Goal: Use online tool/utility: Utilize a website feature to perform a specific function

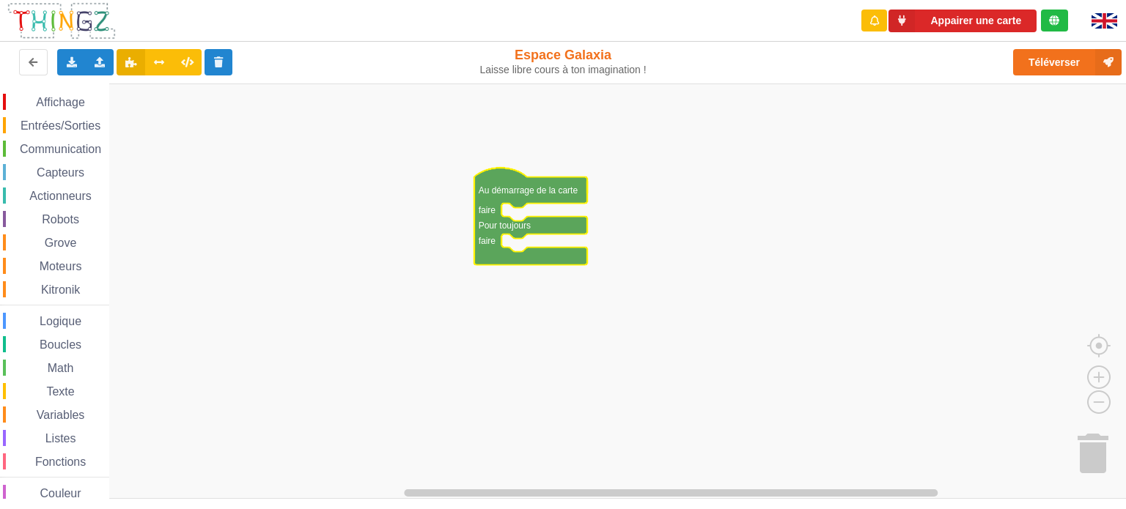
click at [387, 281] on rect "Espace de travail de Blocky" at bounding box center [568, 292] width 1136 height 416
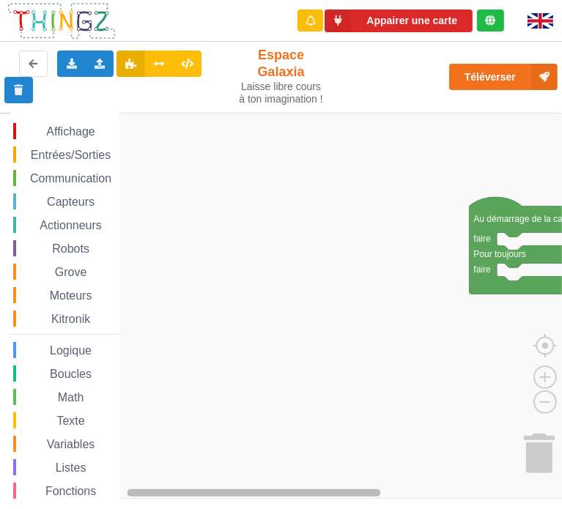
click at [410, 486] on div "Affichage Entrées/Sorties Communication Capteurs Actionneurs Robots Grove Moteu…" at bounding box center [286, 306] width 552 height 386
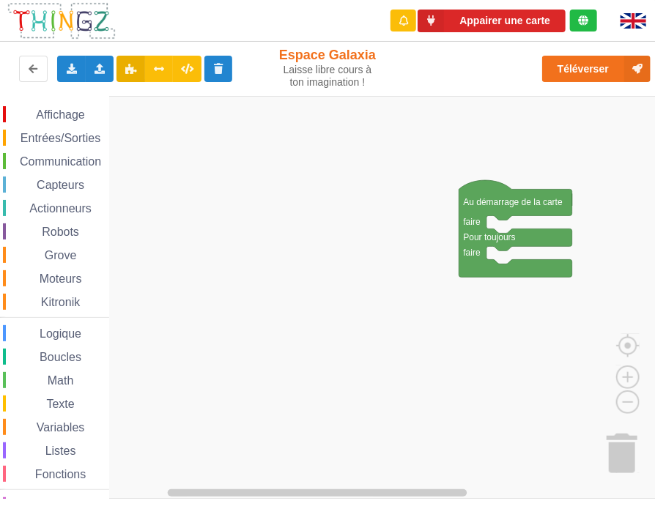
click at [355, 254] on rect "Espace de travail de Blocky" at bounding box center [332, 297] width 665 height 403
click at [60, 111] on span "Affichage" at bounding box center [60, 114] width 53 height 12
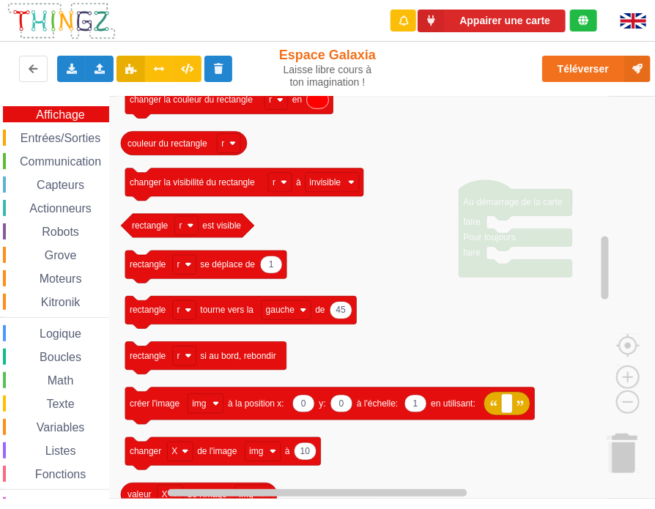
click at [43, 139] on span "Entrées/Sorties" at bounding box center [60, 138] width 84 height 12
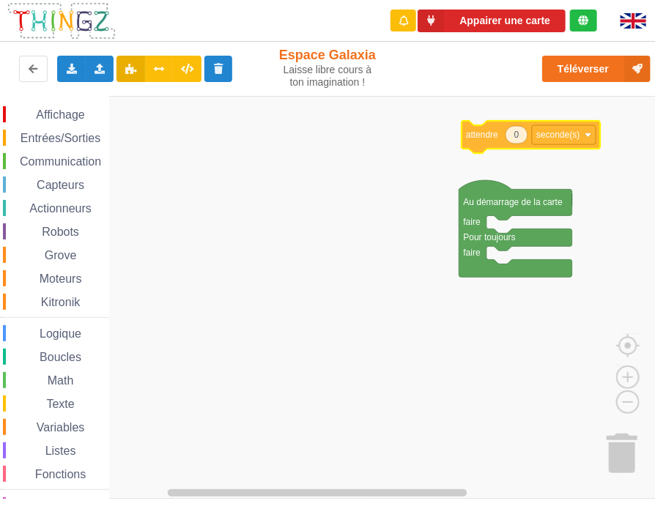
click at [505, 144] on div "Affichage Entrées/Sorties Communication Capteurs Actionneurs Robots Grove Moteu…" at bounding box center [332, 297] width 665 height 403
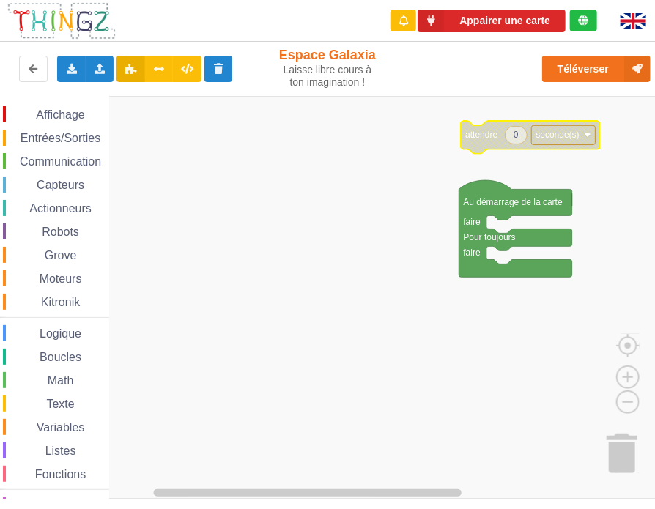
click at [53, 132] on span "Entrées/Sorties" at bounding box center [60, 138] width 84 height 12
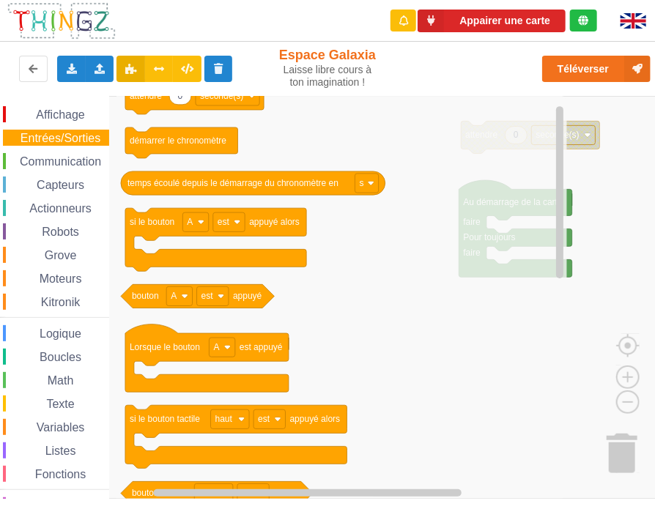
click at [295, 303] on icon "Espace de travail de Blocky" at bounding box center [342, 297] width 451 height 403
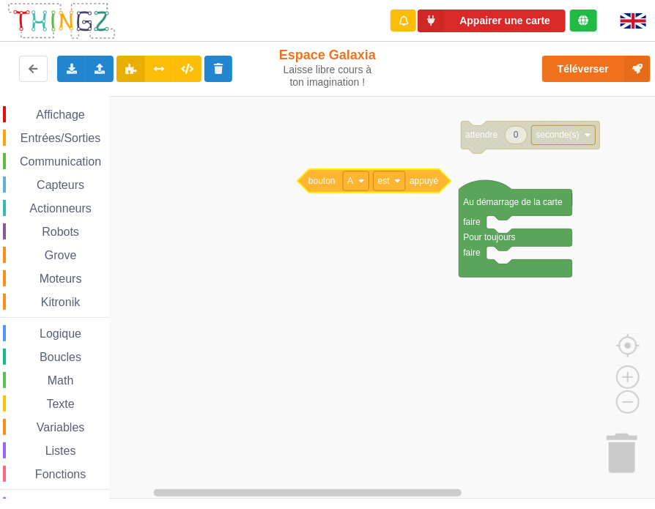
click at [434, 180] on div "Affichage Entrées/Sorties Communication Capteurs Actionneurs Robots Grove Moteu…" at bounding box center [332, 297] width 665 height 403
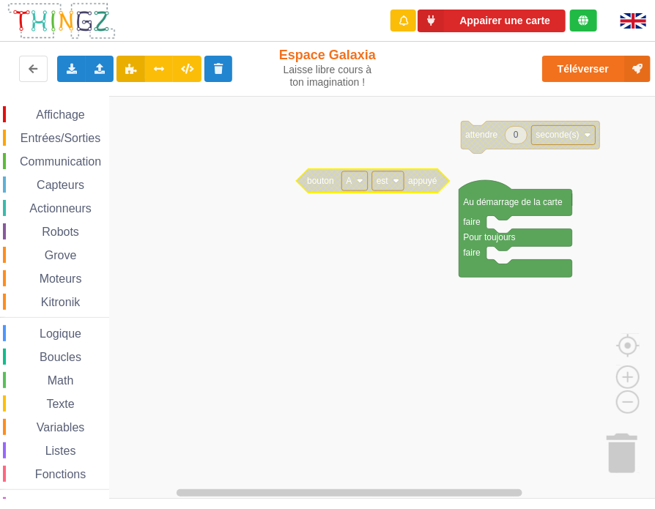
click at [47, 117] on span "Affichage" at bounding box center [60, 114] width 53 height 12
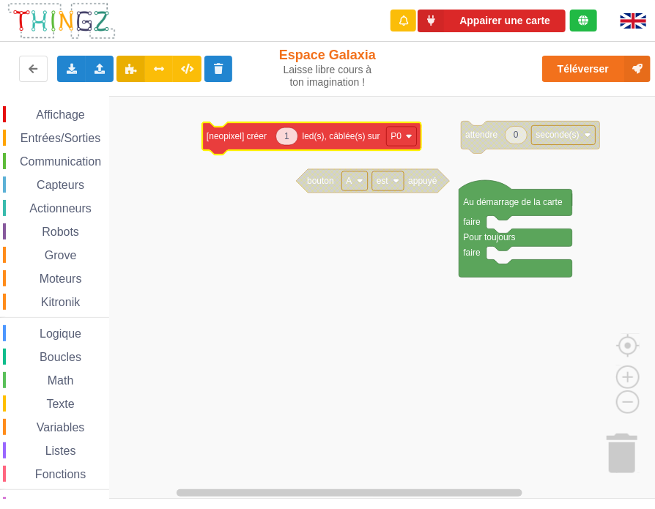
click at [250, 143] on div "Affichage Entrées/Sorties Communication Capteurs Actionneurs Robots Grove Moteu…" at bounding box center [332, 297] width 665 height 403
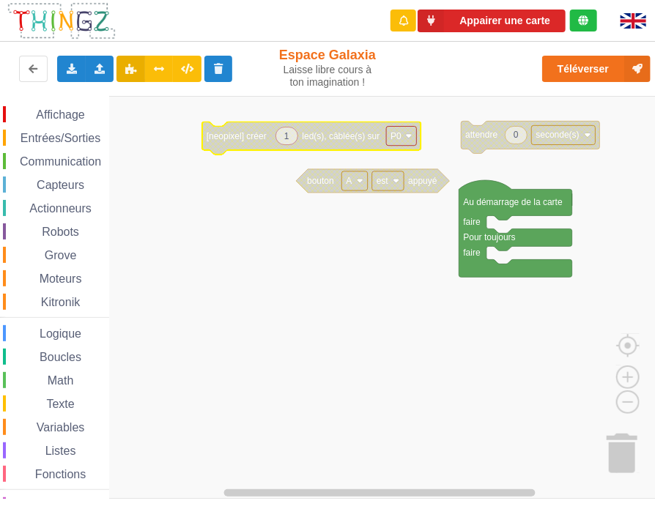
click at [65, 114] on span "Affichage" at bounding box center [60, 114] width 53 height 12
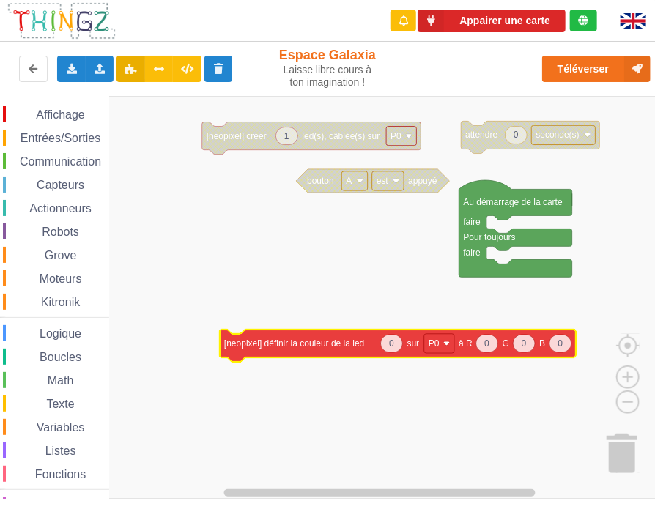
click at [308, 341] on div "Affichage Entrées/Sorties Communication Capteurs Actionneurs Robots Grove Moteu…" at bounding box center [332, 297] width 665 height 403
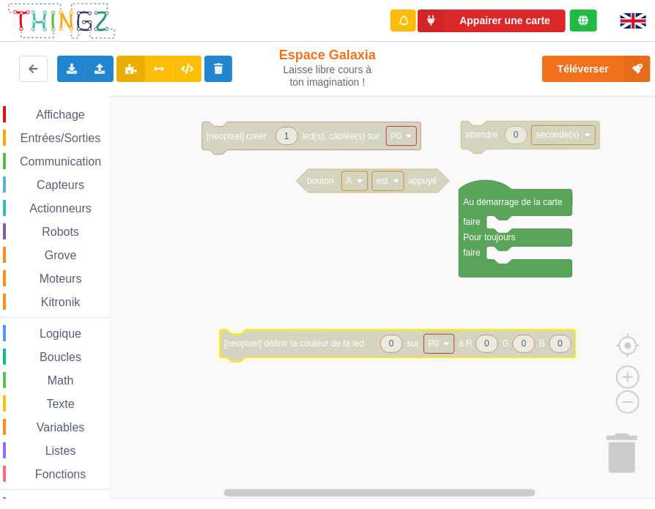
click at [59, 328] on div "Logique" at bounding box center [56, 333] width 106 height 16
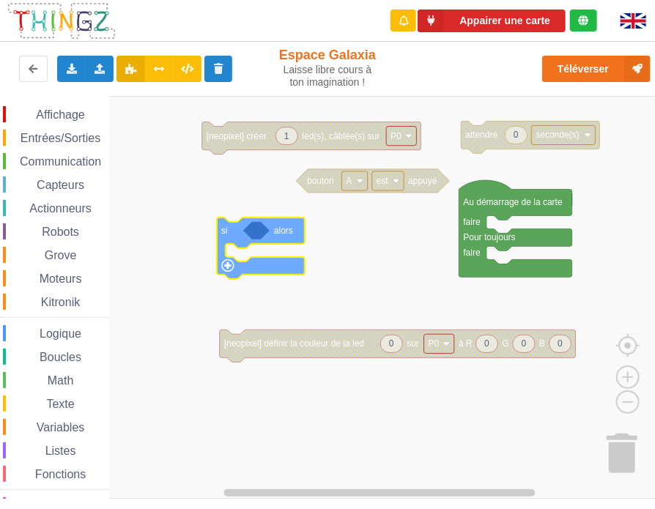
click at [229, 234] on div "Affichage Entrées/Sorties Communication Capteurs Actionneurs Robots Grove Moteu…" at bounding box center [332, 297] width 665 height 403
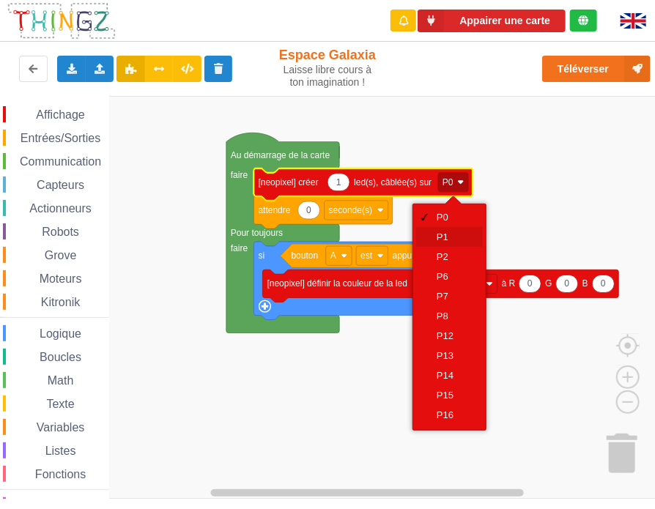
click at [447, 237] on div "P1" at bounding box center [454, 237] width 35 height 11
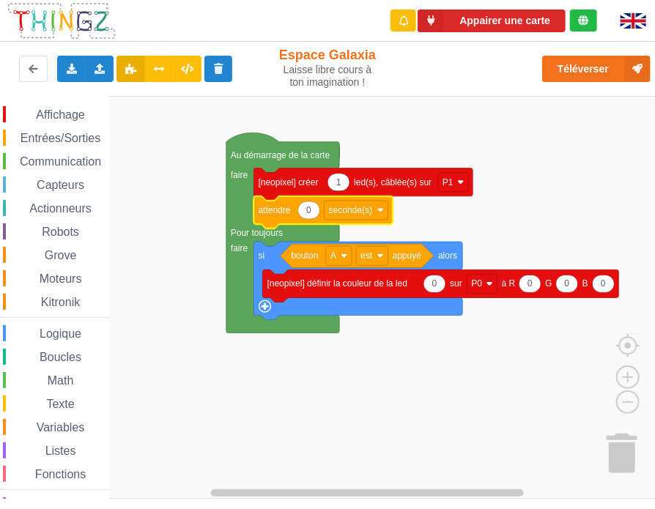
click at [308, 212] on text "0" at bounding box center [308, 210] width 5 height 10
type input "5"
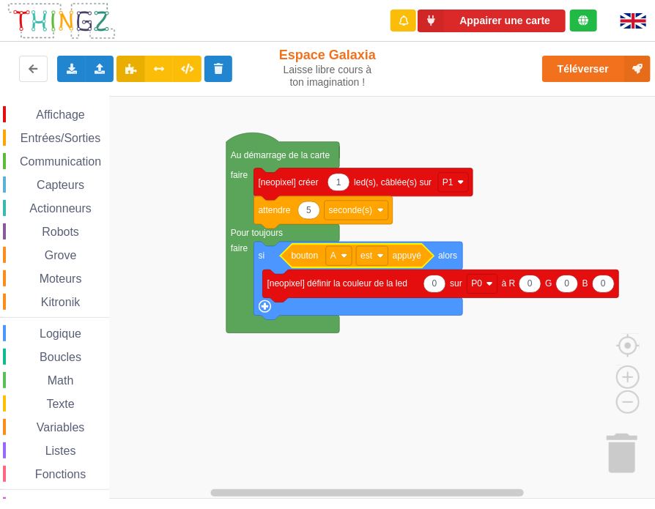
click at [339, 255] on rect "Espace de travail de Blocky" at bounding box center [339, 255] width 26 height 19
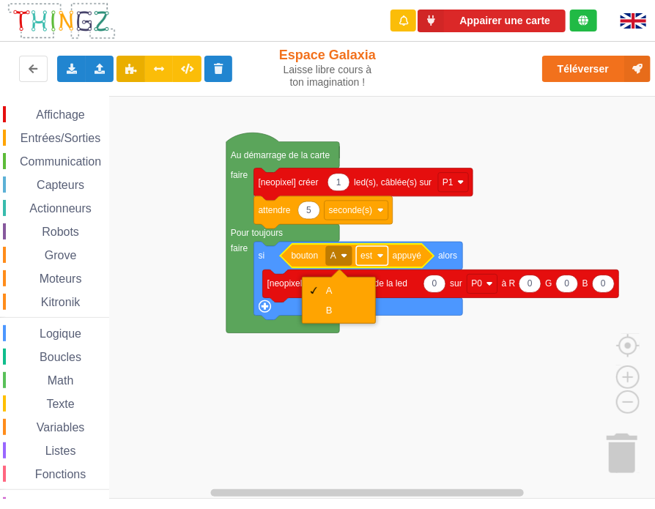
click at [379, 248] on rect "Espace de travail de Blocky" at bounding box center [372, 255] width 32 height 19
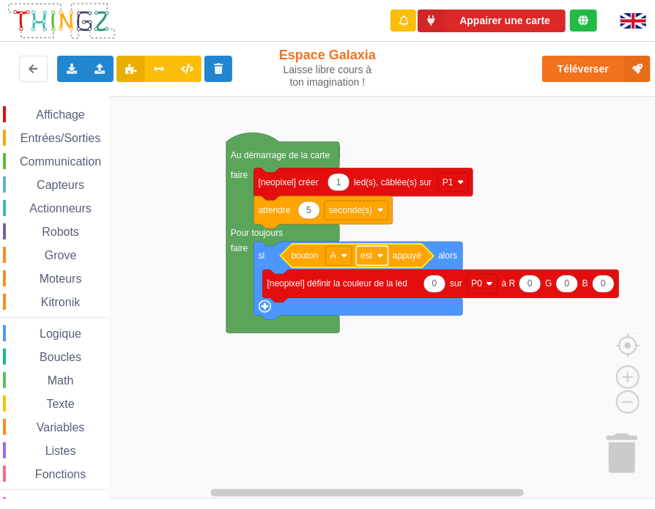
click at [379, 248] on rect "Espace de travail de Blocky" at bounding box center [372, 255] width 32 height 19
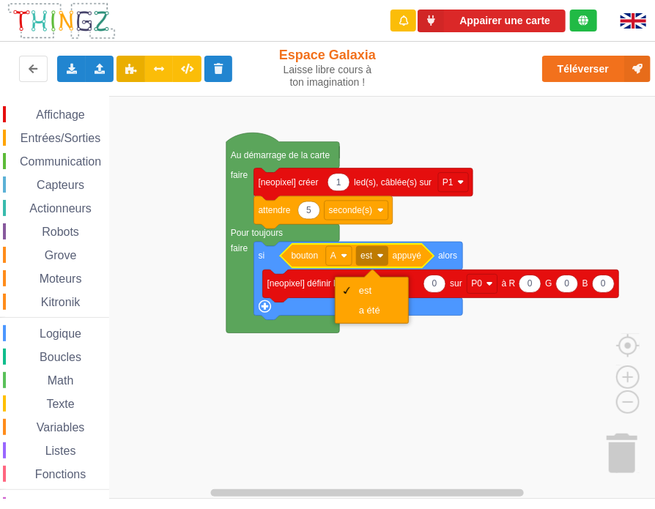
click at [536, 232] on rect "Espace de travail de Blocky" at bounding box center [332, 297] width 665 height 403
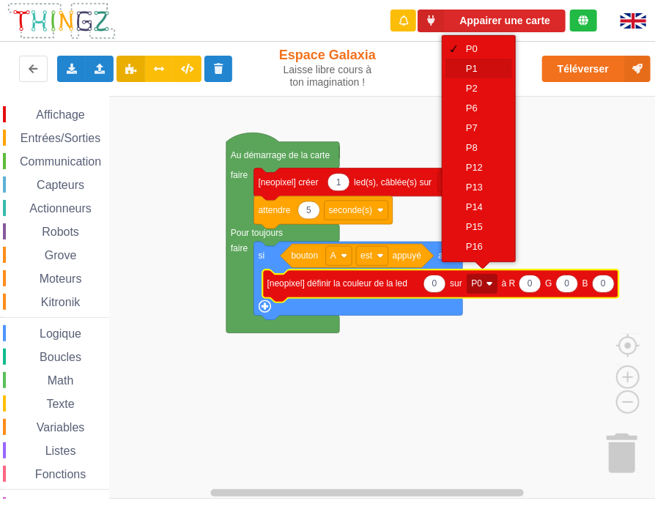
click at [489, 67] on div "P1" at bounding box center [483, 68] width 35 height 11
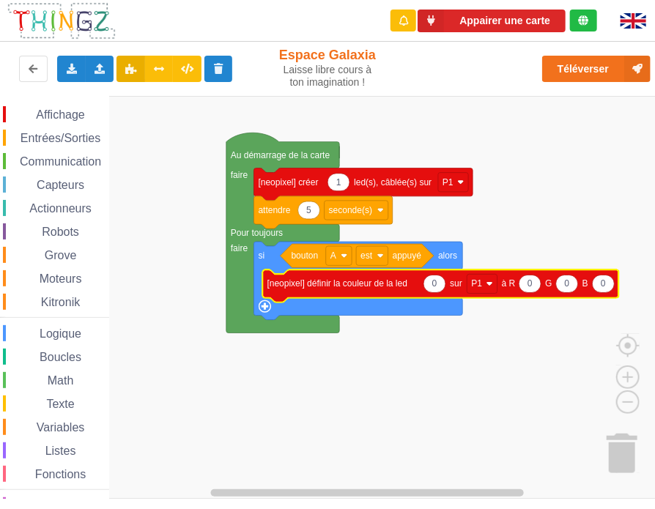
click at [528, 285] on text "0" at bounding box center [530, 283] width 5 height 10
type input "255"
click at [572, 287] on text "0" at bounding box center [572, 283] width 5 height 10
type input "255"
click at [613, 285] on text "0" at bounding box center [614, 283] width 5 height 10
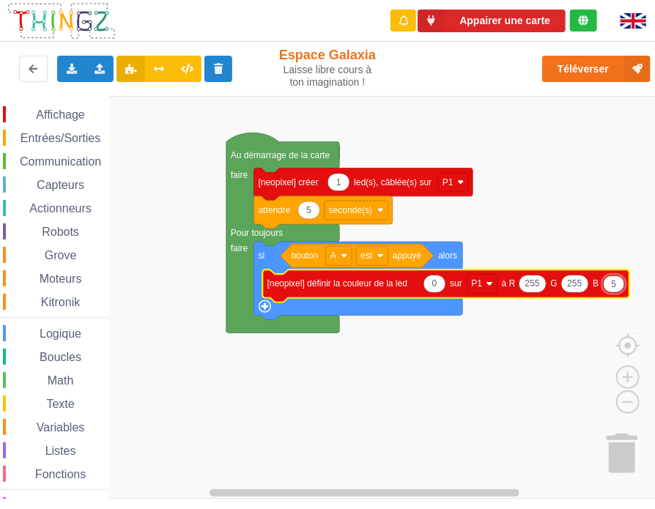
type input "51"
click at [548, 188] on rect "Espace de travail de Blocky" at bounding box center [332, 297] width 665 height 403
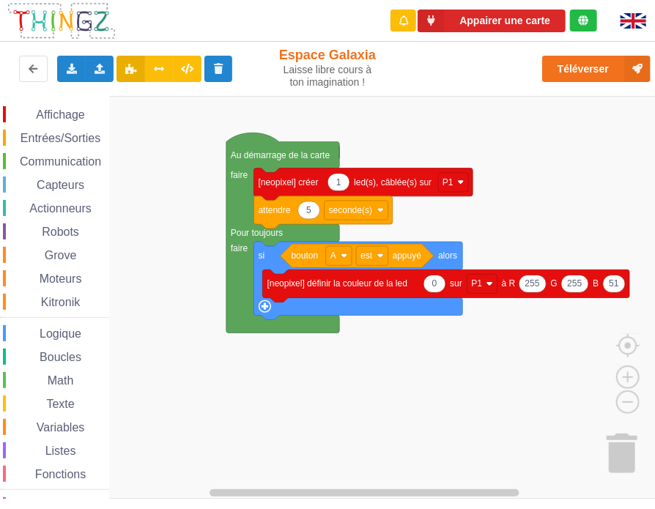
click at [572, 363] on rect "Espace de travail de Blocky" at bounding box center [332, 297] width 665 height 403
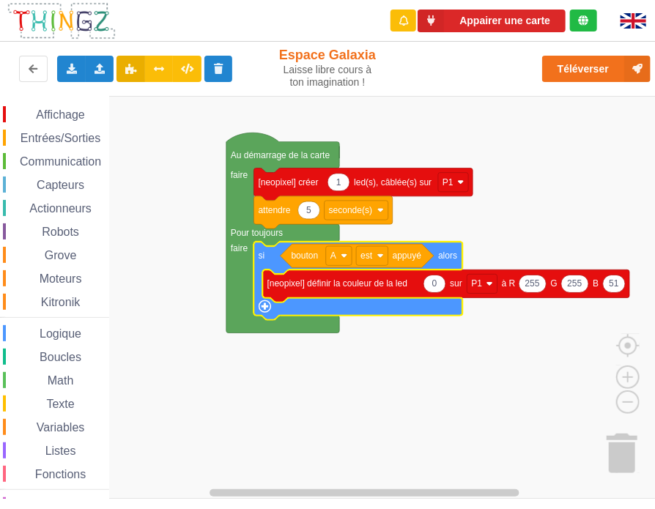
click at [262, 314] on icon "Espace de travail de Blocky" at bounding box center [358, 281] width 209 height 78
click at [355, 416] on rect "Espace de travail de Blocky" at bounding box center [332, 297] width 665 height 403
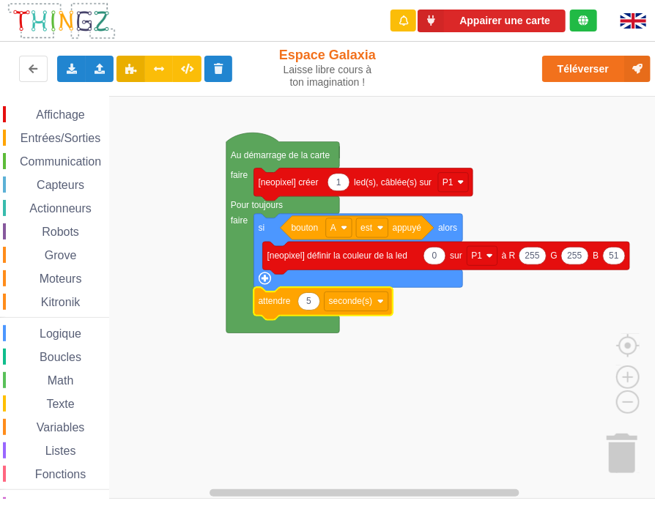
click at [497, 392] on rect "Espace de travail de Blocky" at bounding box center [332, 297] width 665 height 403
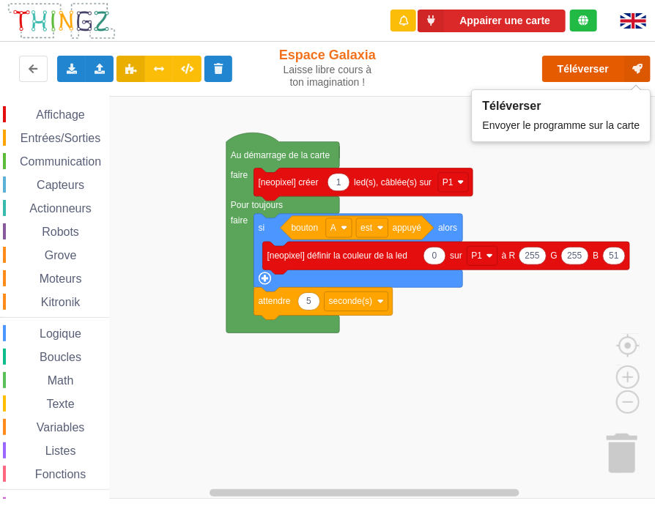
click at [593, 61] on button "Téléverser" at bounding box center [596, 69] width 108 height 26
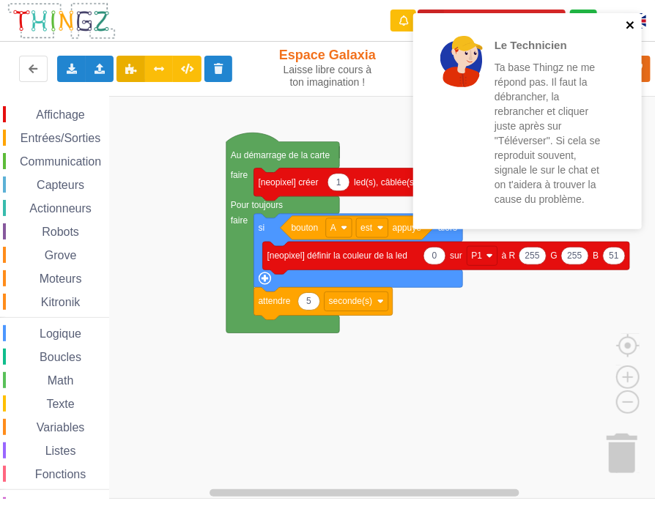
click at [630, 21] on icon "close" at bounding box center [631, 25] width 10 height 12
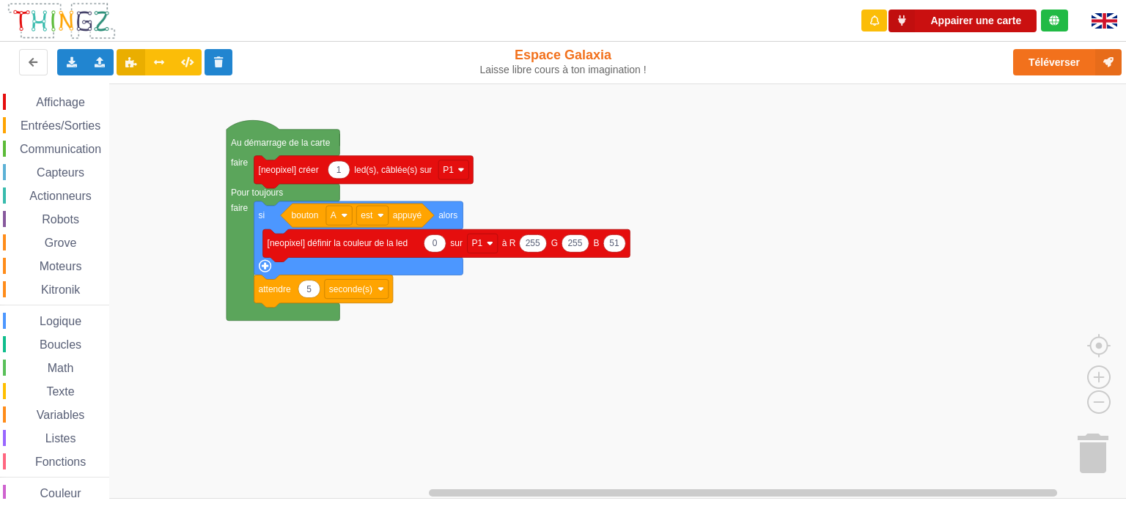
click at [927, 14] on button "Appairer une carte" at bounding box center [962, 21] width 148 height 23
click at [71, 60] on icon at bounding box center [71, 61] width 12 height 9
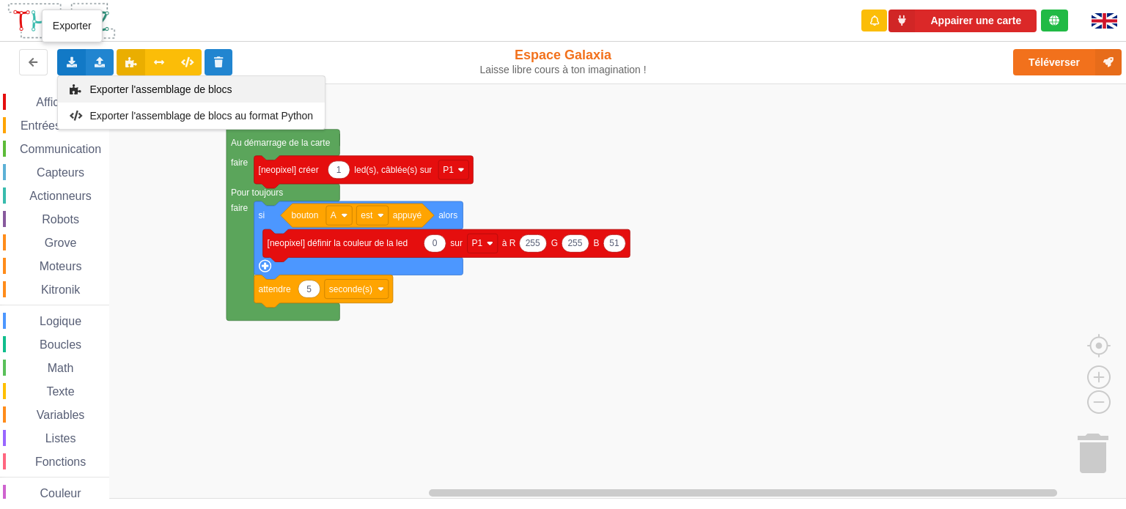
click at [123, 96] on div "Exporter l'assemblage de blocs" at bounding box center [191, 89] width 267 height 26
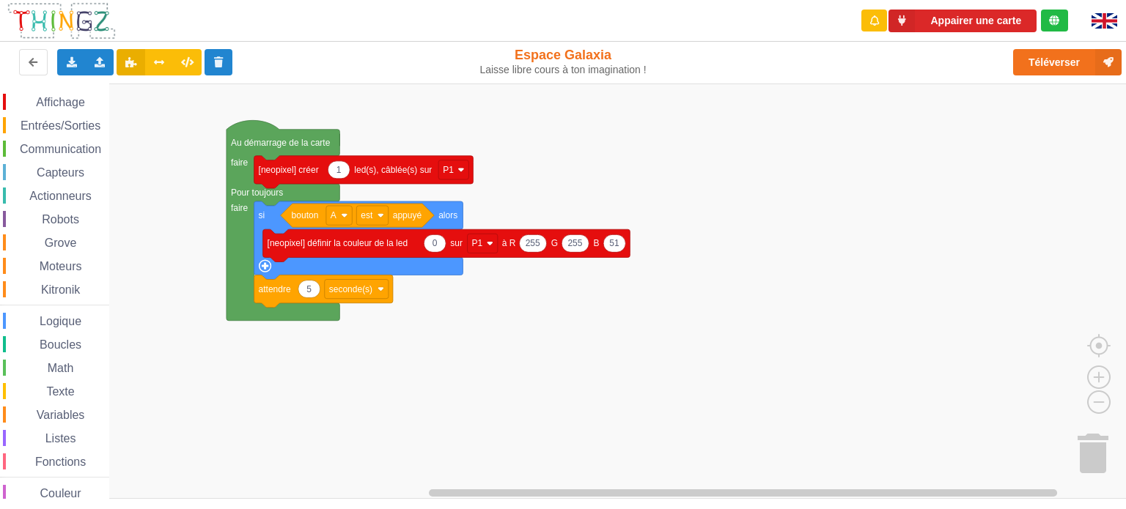
click at [834, 340] on rect "Espace de travail de Blocky" at bounding box center [568, 292] width 1136 height 416
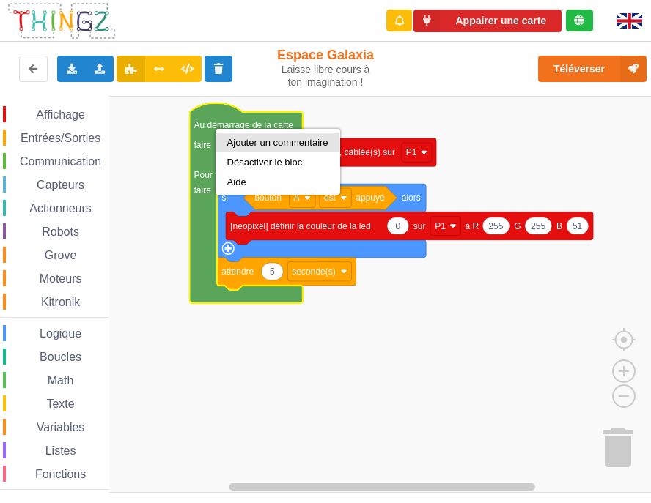
click at [258, 144] on div "Ajouter un commentaire" at bounding box center [277, 142] width 101 height 11
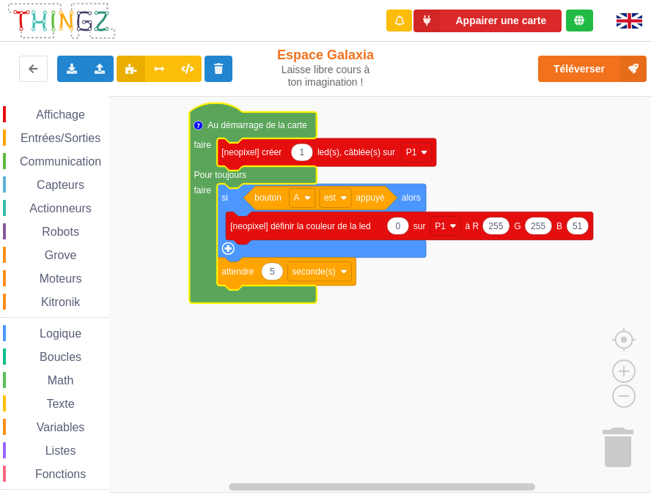
click at [199, 128] on circle "Espace de travail de Blocky" at bounding box center [198, 125] width 9 height 9
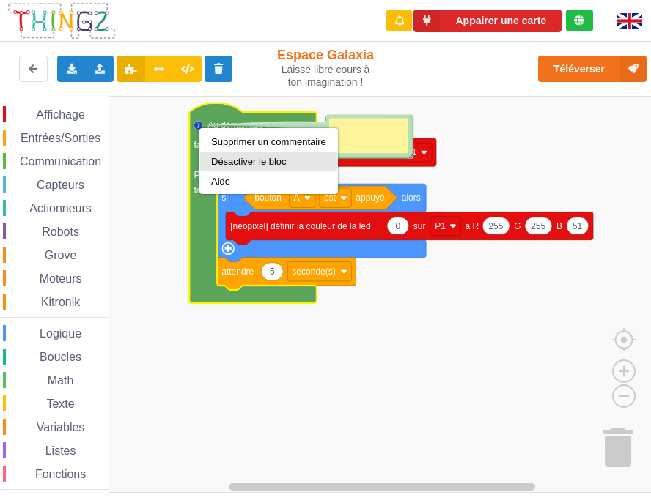
click at [245, 166] on div "Désactiver le bloc" at bounding box center [268, 161] width 115 height 11
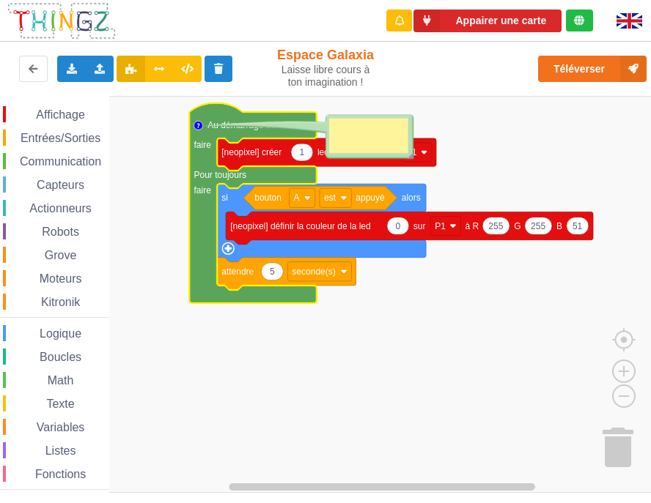
click at [198, 130] on circle "Espace de travail de Blocky" at bounding box center [198, 125] width 9 height 9
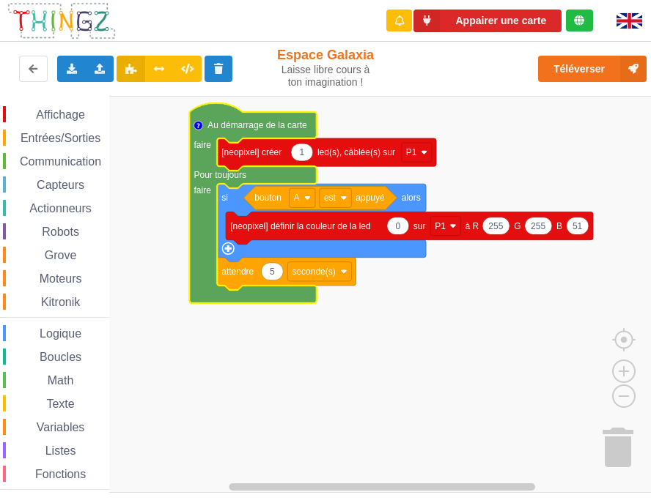
click at [199, 125] on icon "Espace de travail de Blocky" at bounding box center [198, 124] width 3 height 3
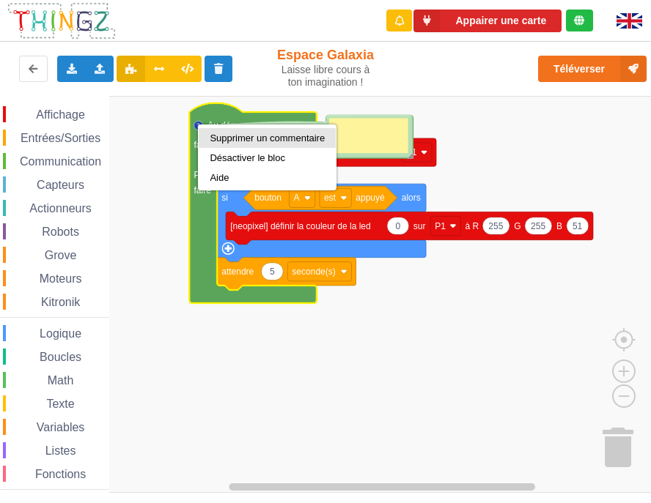
click at [247, 139] on div "Supprimer un commentaire" at bounding box center [267, 138] width 115 height 11
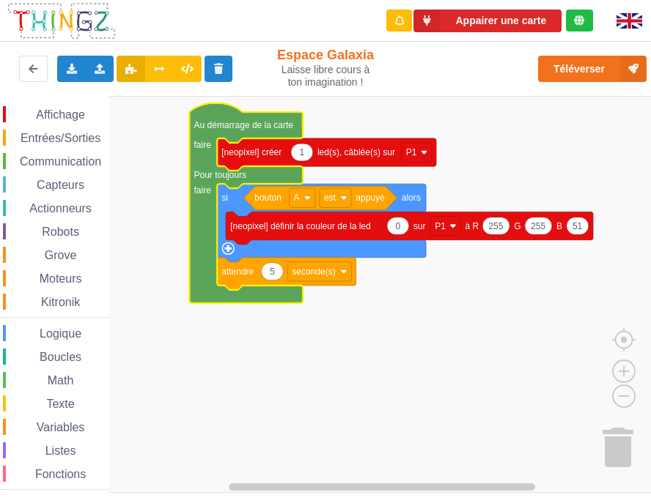
click at [379, 298] on rect "Espace de travail de Blocky" at bounding box center [330, 294] width 661 height 397
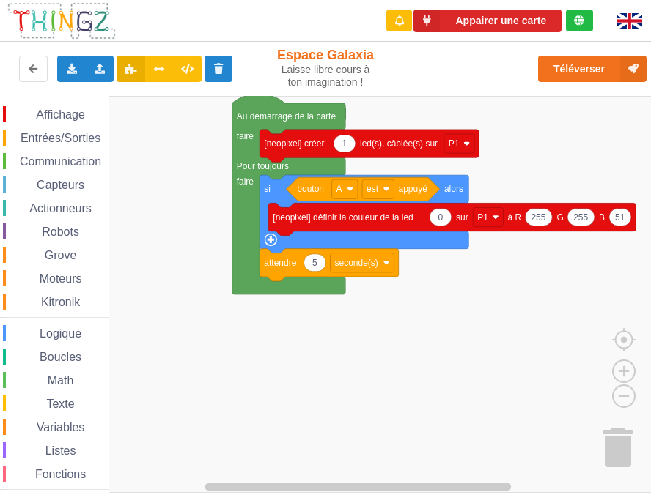
click at [573, 265] on div "Affichage Entrées/Sorties Communication Capteurs Actionneurs Robots Grove Moteu…" at bounding box center [330, 294] width 661 height 397
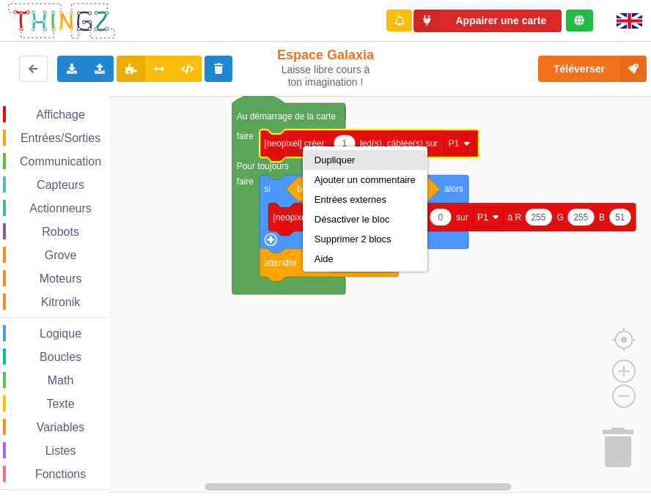
click at [335, 165] on div "Dupliquer" at bounding box center [364, 160] width 101 height 11
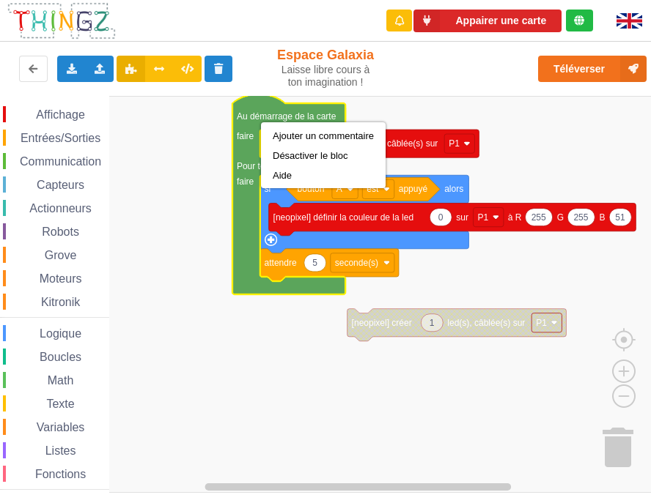
click at [478, 122] on rect "Espace de travail de Blocky" at bounding box center [330, 294] width 661 height 397
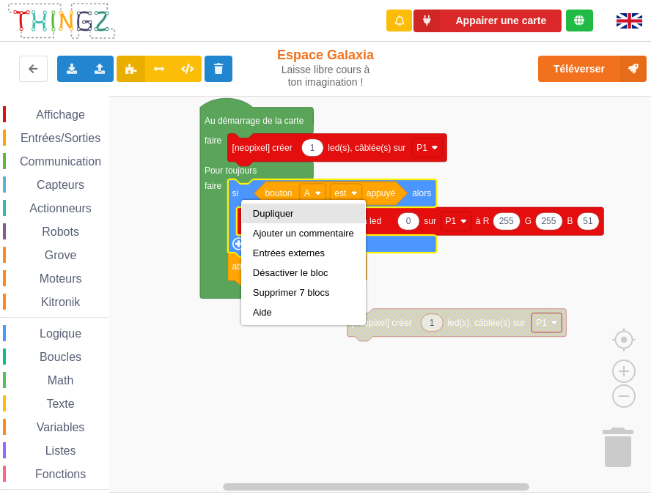
click at [276, 205] on div "Dupliquer" at bounding box center [303, 214] width 123 height 20
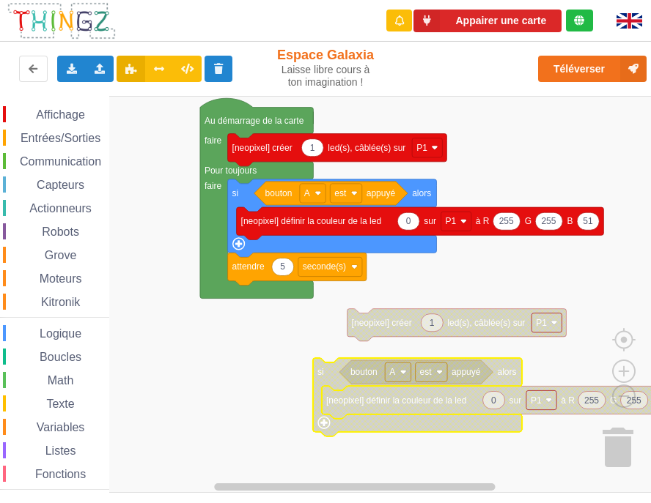
click at [53, 348] on div "Affichage Entrées/Sorties Communication Capteurs Actionneurs Robots Grove Moteu…" at bounding box center [54, 314] width 109 height 416
click at [53, 360] on span "Boucles" at bounding box center [60, 357] width 46 height 12
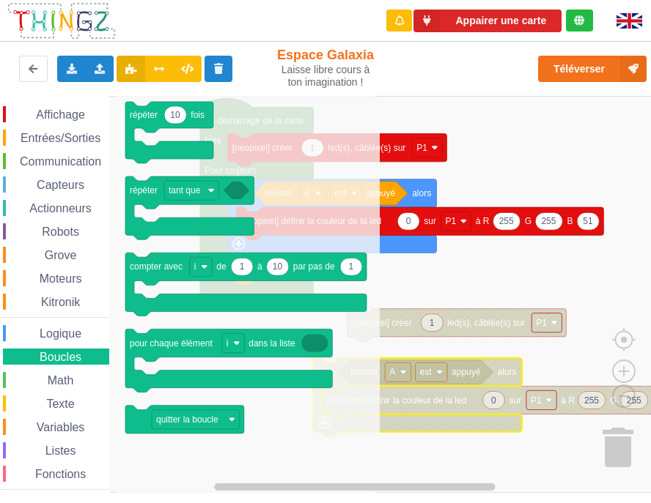
click at [47, 162] on span "Communication" at bounding box center [61, 161] width 86 height 12
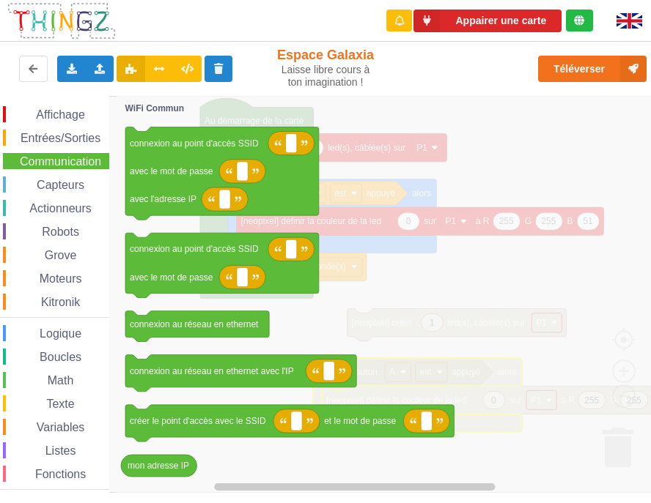
click at [58, 113] on span "Affichage" at bounding box center [60, 114] width 53 height 12
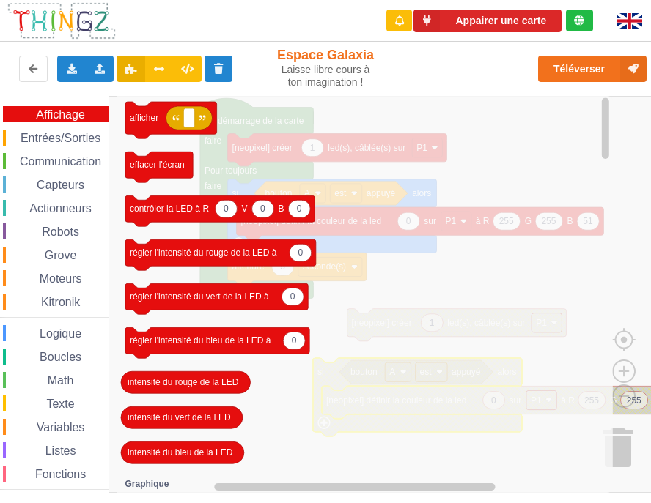
click at [56, 357] on span "Boucles" at bounding box center [60, 357] width 46 height 12
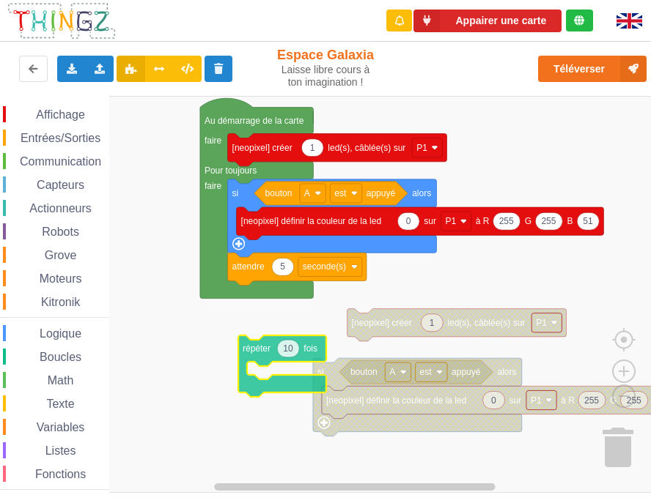
click at [251, 365] on div "Affichage Entrées/Sorties Communication Capteurs Actionneurs Robots Grove Moteu…" at bounding box center [330, 294] width 661 height 397
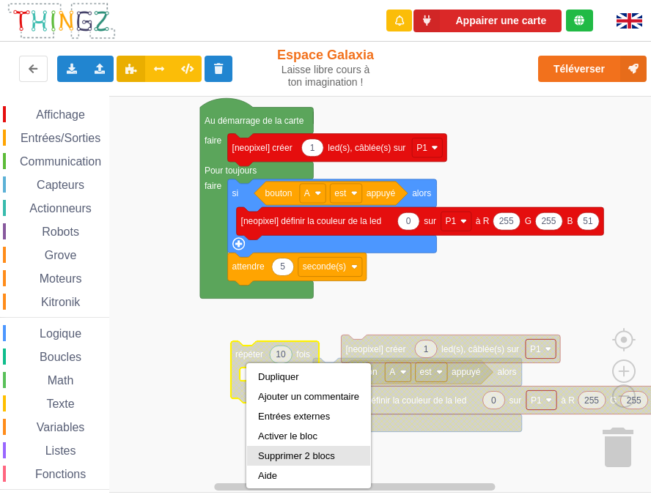
click at [292, 451] on div "Supprimer 2 blocs" at bounding box center [308, 456] width 101 height 11
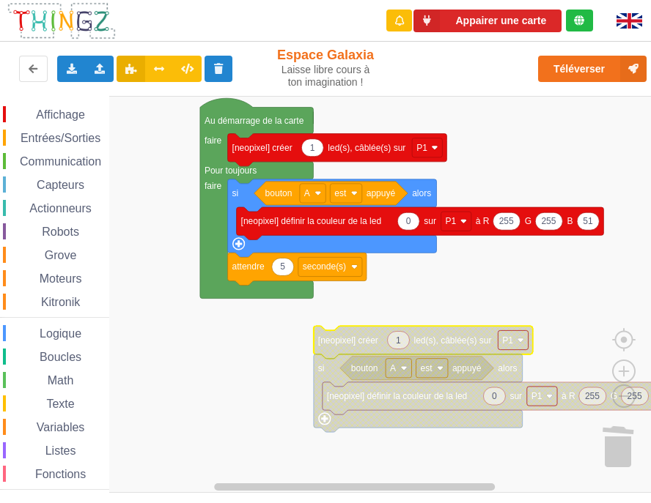
click at [51, 111] on span "Affichage" at bounding box center [60, 114] width 53 height 12
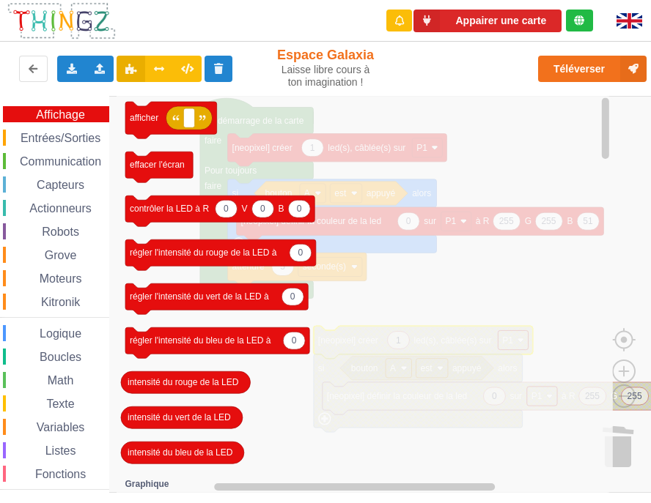
click at [58, 147] on div "Affichage Entrées/Sorties Communication Capteurs Actionneurs Robots Grove Moteu…" at bounding box center [54, 314] width 109 height 416
click at [60, 139] on span "Entrées/Sorties" at bounding box center [60, 138] width 84 height 12
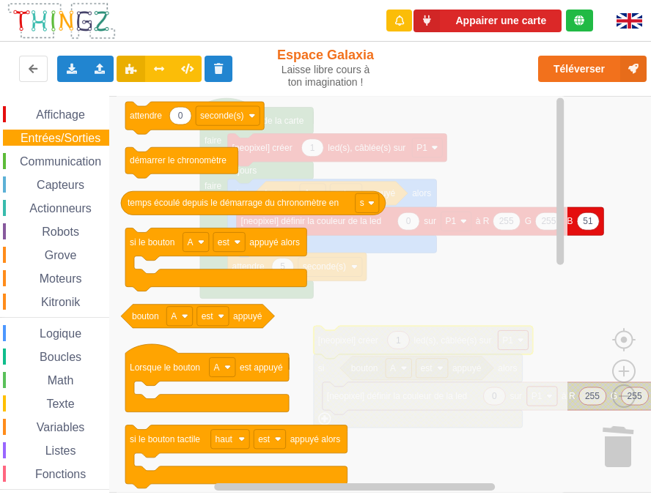
click at [60, 155] on span "Communication" at bounding box center [61, 161] width 86 height 12
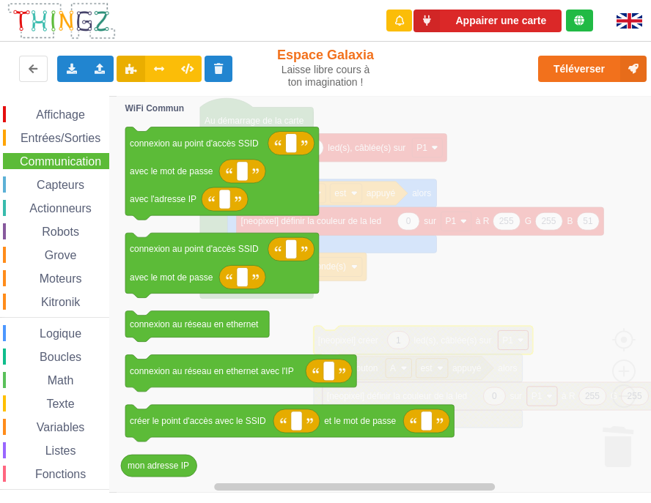
click at [59, 188] on span "Capteurs" at bounding box center [60, 185] width 52 height 12
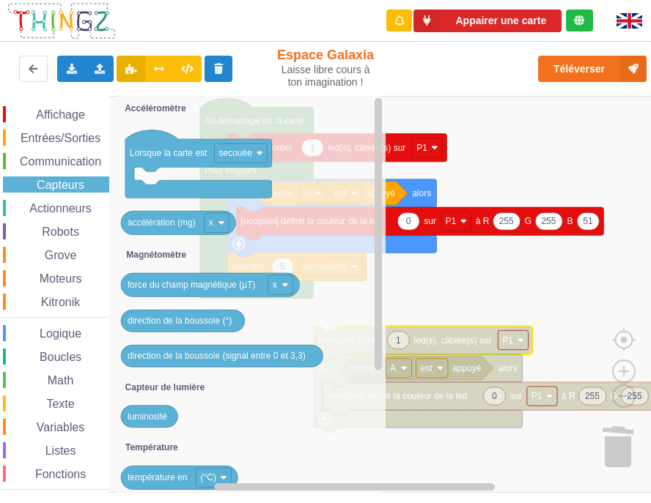
click at [59, 215] on div "Actionneurs" at bounding box center [56, 208] width 106 height 16
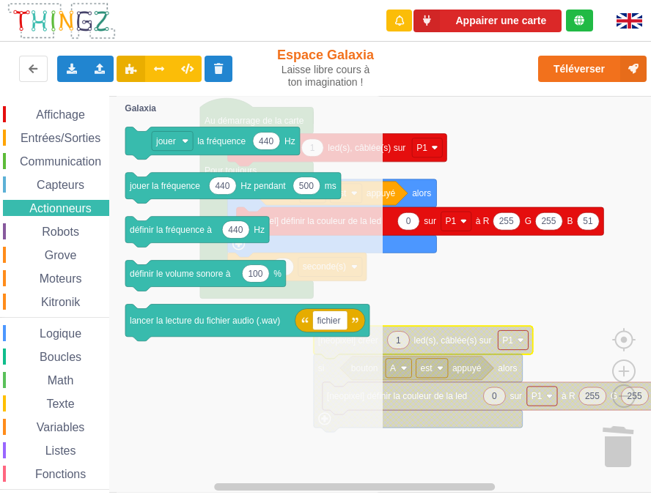
click at [49, 275] on span "Moteurs" at bounding box center [60, 279] width 47 height 12
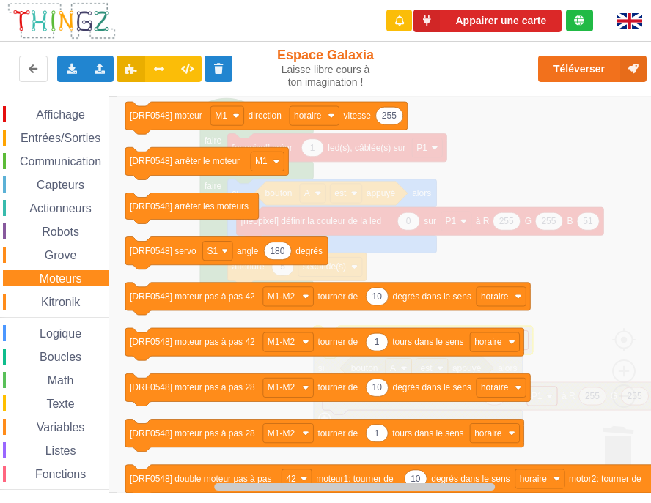
click at [41, 153] on div "Communication" at bounding box center [56, 161] width 106 height 16
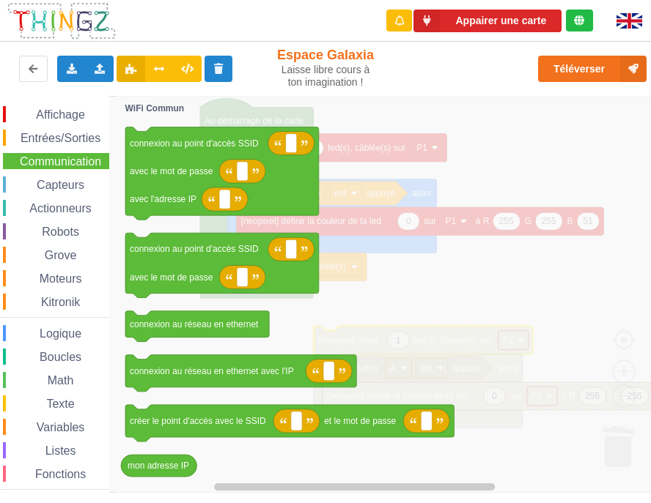
click at [45, 191] on div "Capteurs" at bounding box center [56, 185] width 106 height 16
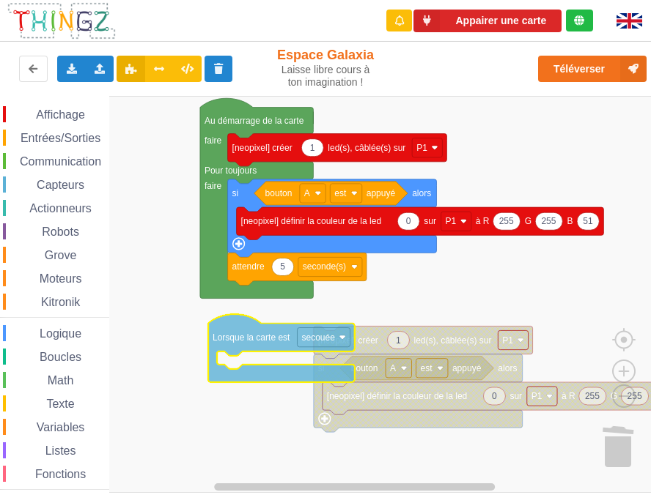
click at [236, 337] on div "Affichage Entrées/Sorties Communication Capteurs Actionneurs Robots Grove Moteu…" at bounding box center [330, 294] width 661 height 397
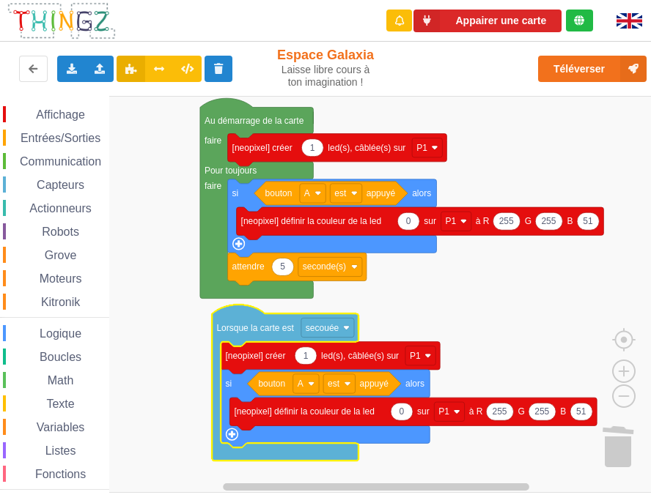
click at [62, 191] on div "Capteurs" at bounding box center [56, 185] width 106 height 16
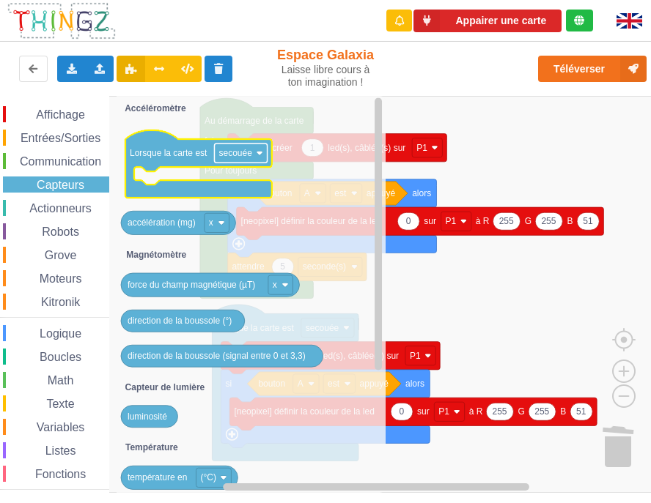
click at [254, 152] on rect "Espace de travail de Blocky" at bounding box center [240, 153] width 53 height 19
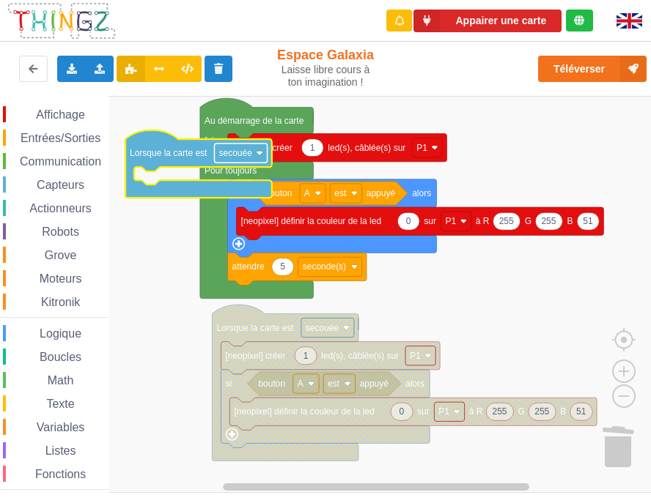
click at [259, 152] on image "Espace de travail de Blocky" at bounding box center [259, 152] width 7 height 7
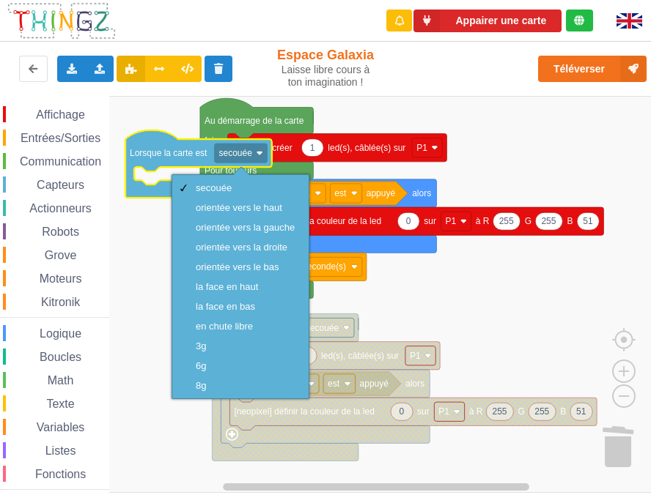
click at [472, 287] on rect "Espace de travail de Blocky" at bounding box center [330, 294] width 661 height 397
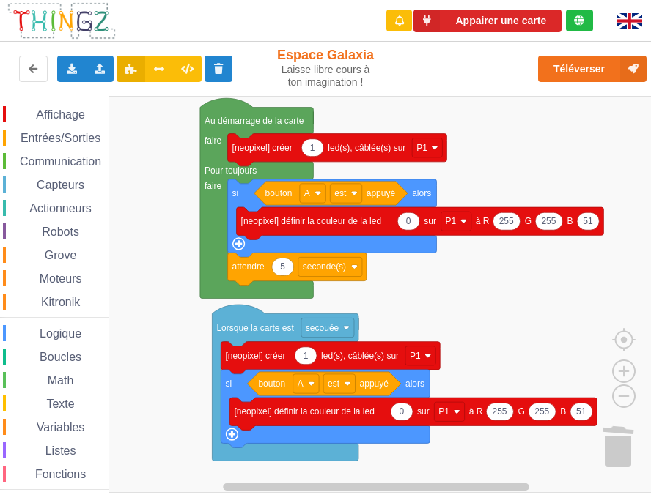
click at [51, 355] on span "Boucles" at bounding box center [60, 357] width 46 height 12
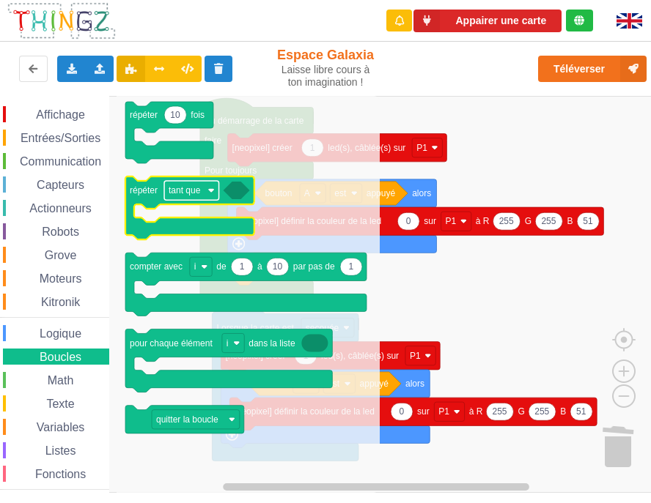
click at [210, 191] on image "Espace de travail de Blocky" at bounding box center [211, 190] width 7 height 7
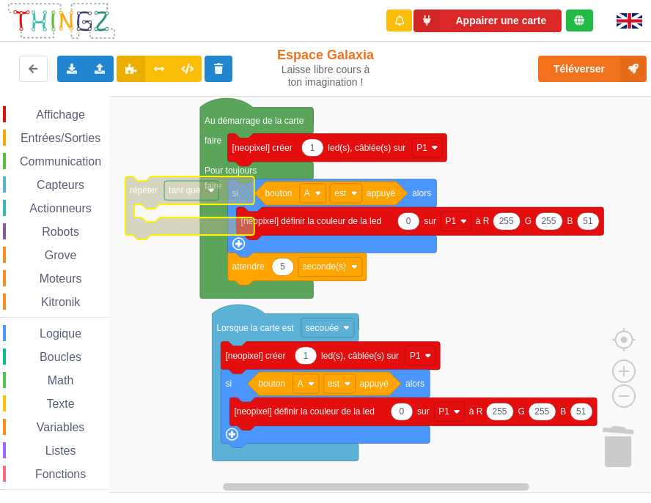
click at [211, 191] on image "Espace de travail de Blocky" at bounding box center [211, 190] width 7 height 7
click at [163, 194] on icon "Espace de travail de Blocky" at bounding box center [189, 208] width 129 height 63
click at [148, 188] on text "répéter" at bounding box center [144, 190] width 28 height 10
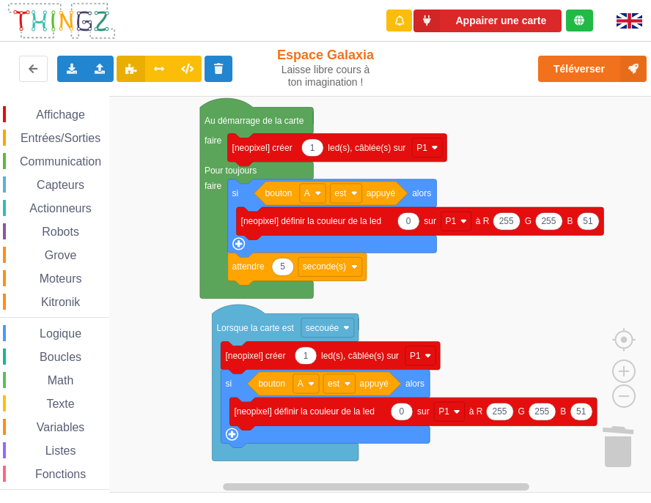
click at [38, 333] on span "Logique" at bounding box center [60, 334] width 46 height 12
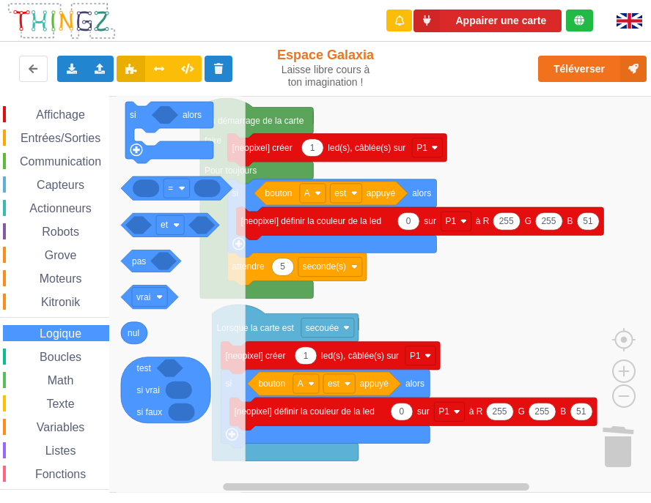
click at [46, 357] on span "Boucles" at bounding box center [60, 357] width 46 height 12
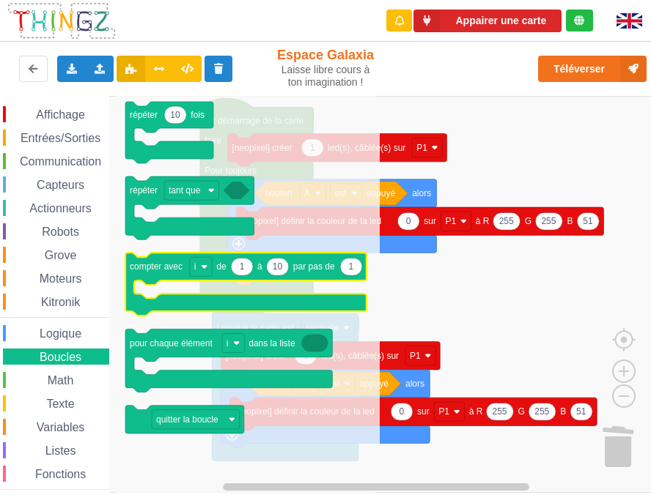
click at [56, 110] on span "Affichage" at bounding box center [60, 114] width 53 height 12
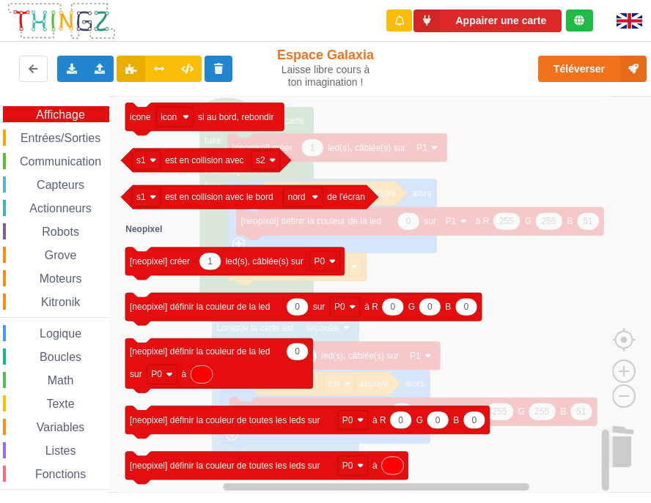
click at [53, 130] on div "Entrées/Sorties" at bounding box center [56, 138] width 106 height 16
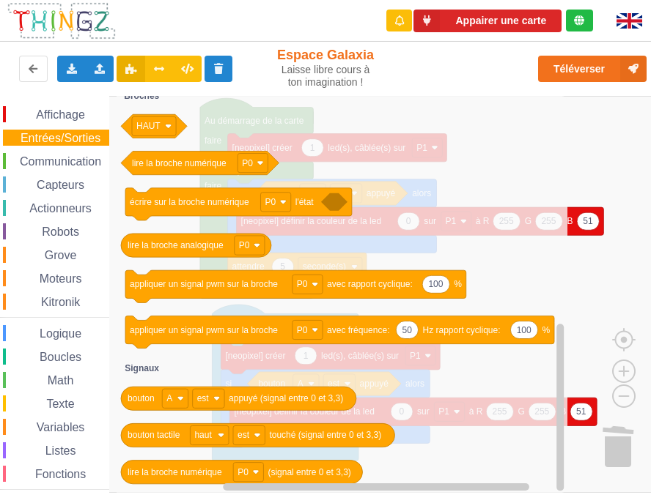
click at [62, 166] on span "Communication" at bounding box center [61, 161] width 86 height 12
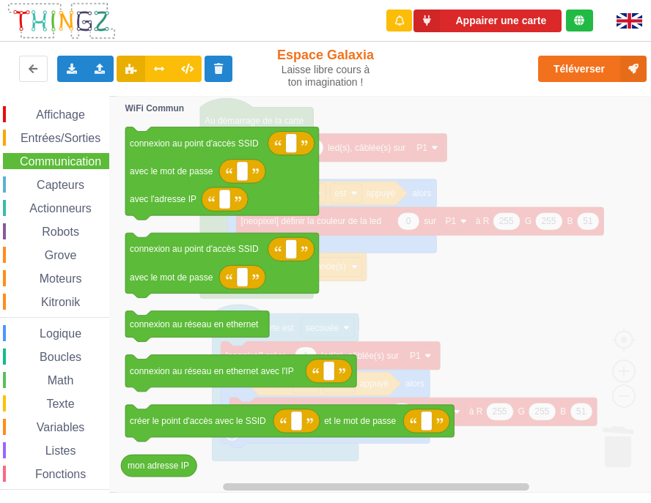
click at [57, 188] on span "Capteurs" at bounding box center [60, 185] width 52 height 12
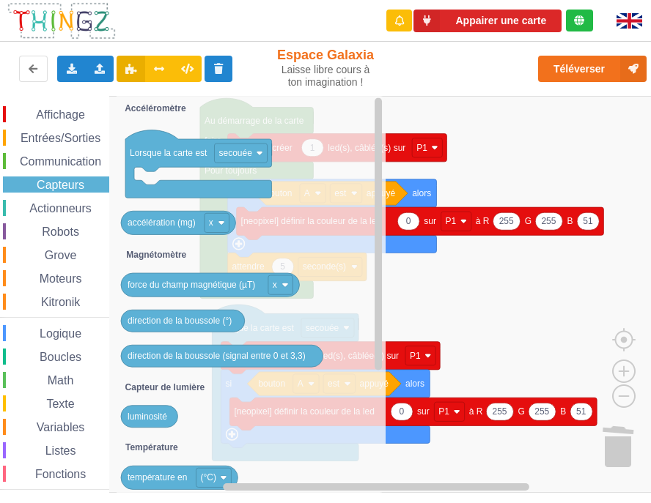
click at [62, 213] on span "Actionneurs" at bounding box center [60, 208] width 67 height 12
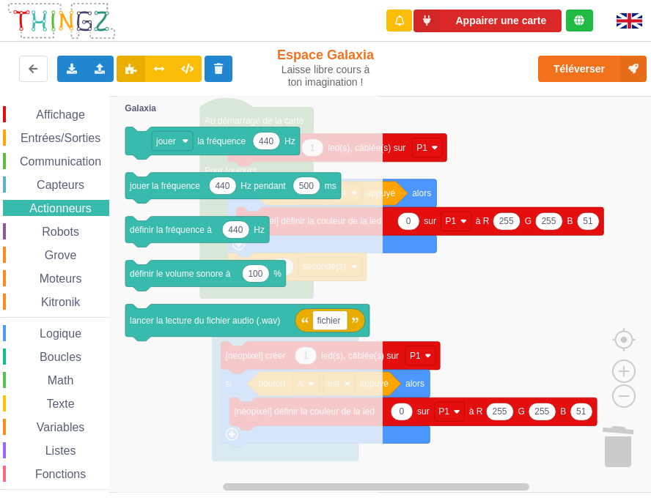
click at [51, 234] on span "Robots" at bounding box center [61, 232] width 42 height 12
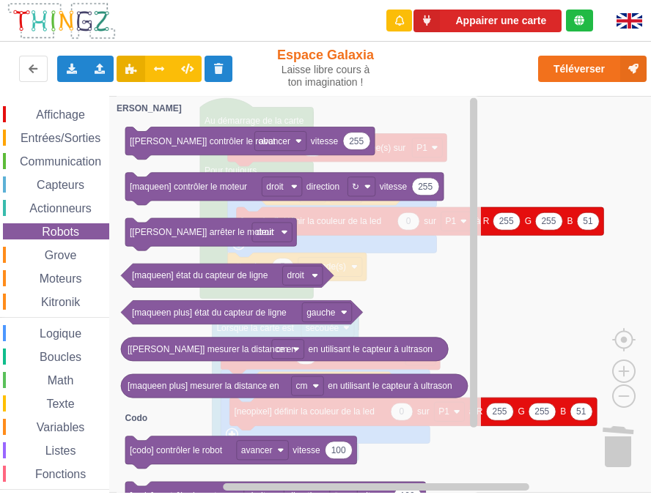
click at [53, 257] on span "Grove" at bounding box center [61, 255] width 37 height 12
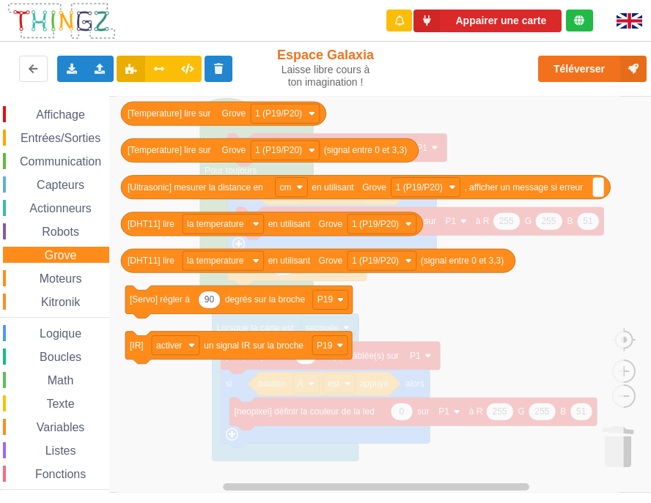
click at [56, 280] on span "Moteurs" at bounding box center [60, 279] width 47 height 12
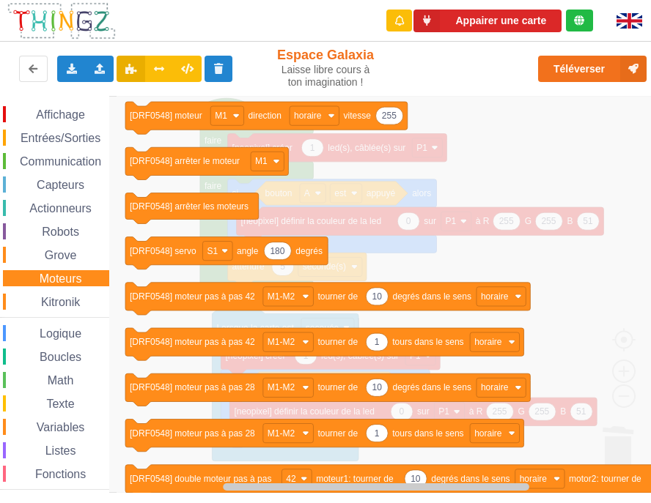
click at [59, 303] on span "Kitronik" at bounding box center [60, 302] width 43 height 12
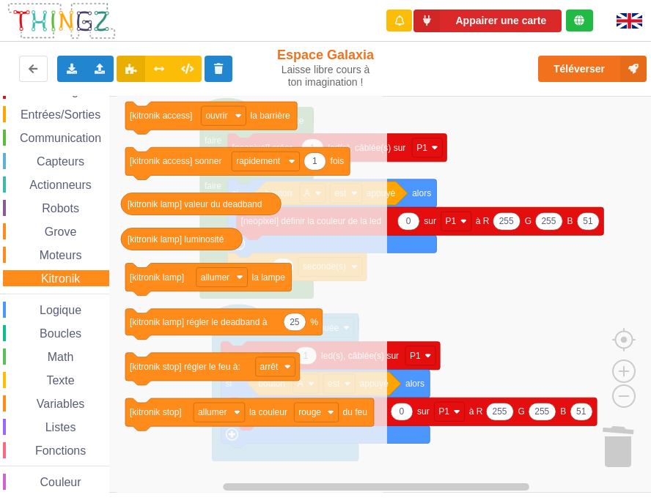
scroll to position [34, 0]
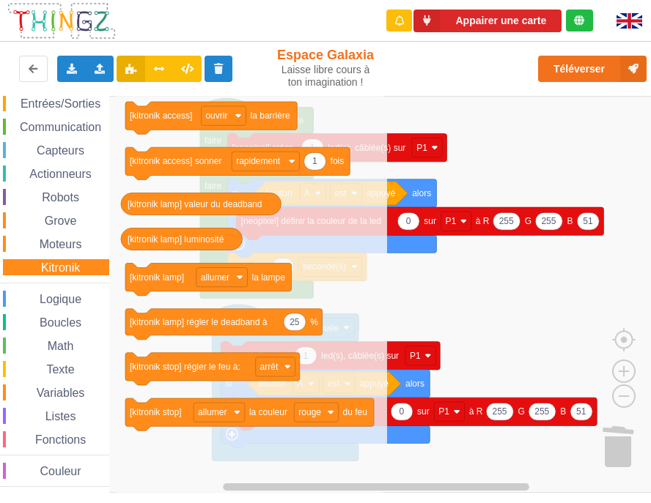
click at [59, 303] on span "Logique" at bounding box center [60, 299] width 46 height 12
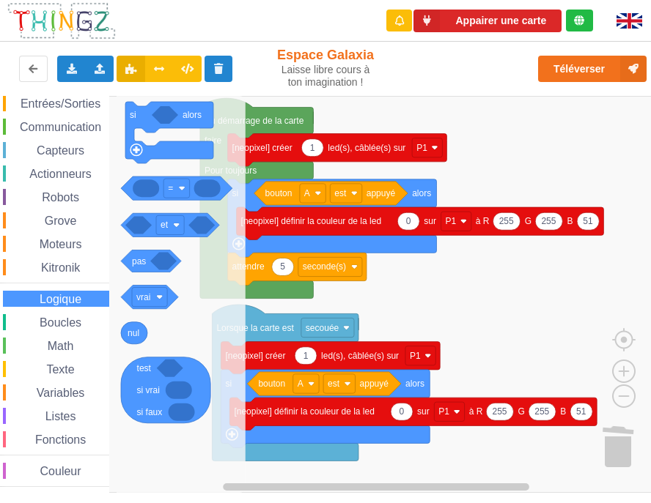
click at [59, 328] on span "Boucles" at bounding box center [60, 323] width 46 height 12
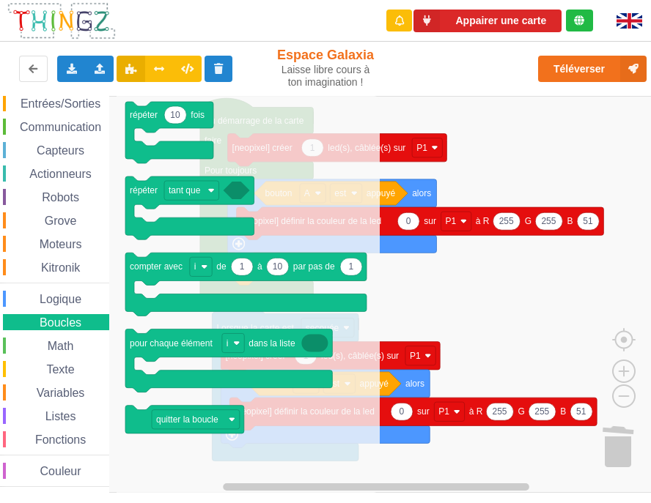
click at [59, 347] on span "Math" at bounding box center [60, 346] width 31 height 12
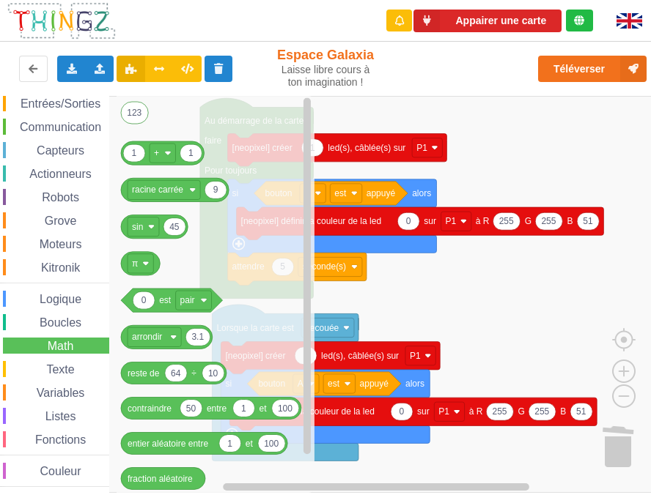
click at [60, 365] on span "Texte" at bounding box center [60, 369] width 32 height 12
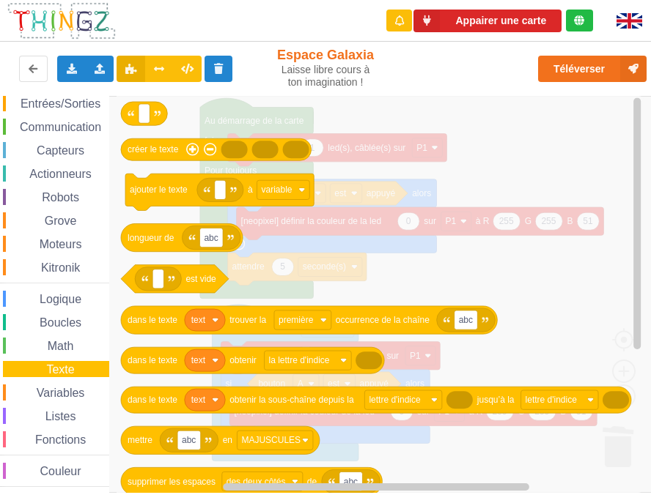
click at [64, 398] on span "Variables" at bounding box center [60, 393] width 53 height 12
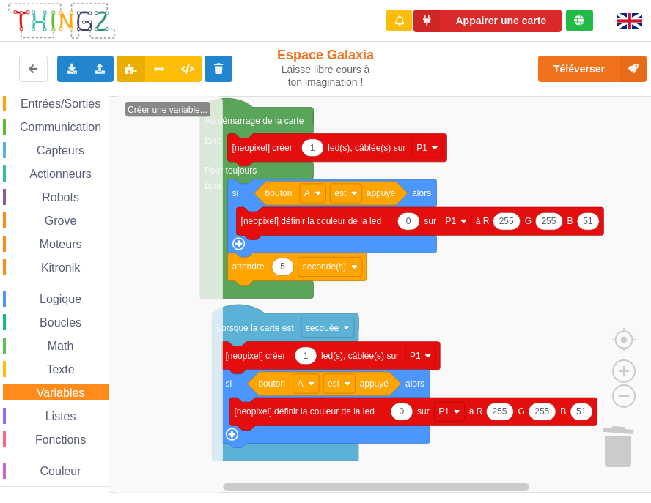
click at [61, 394] on span "Variables" at bounding box center [60, 393] width 53 height 12
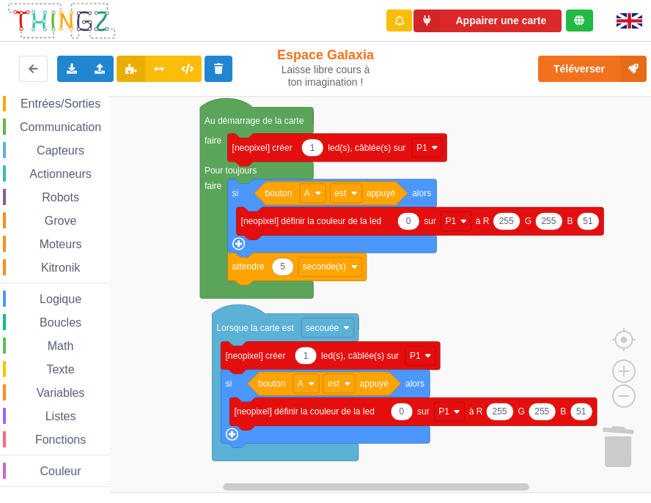
click at [59, 413] on span "Listes" at bounding box center [60, 416] width 35 height 12
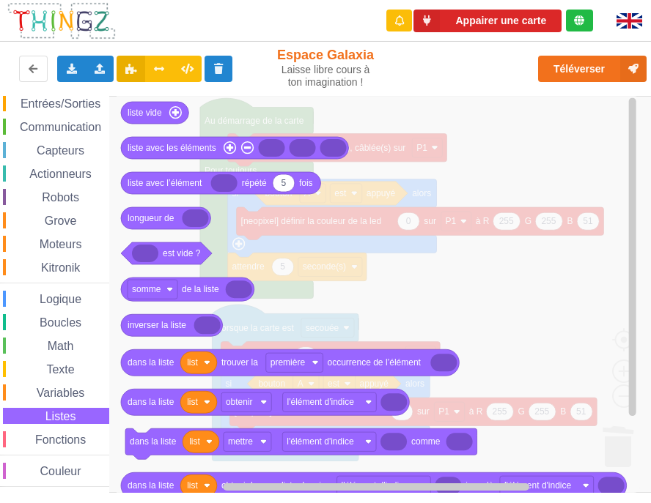
click at [54, 436] on span "Fonctions" at bounding box center [60, 440] width 55 height 12
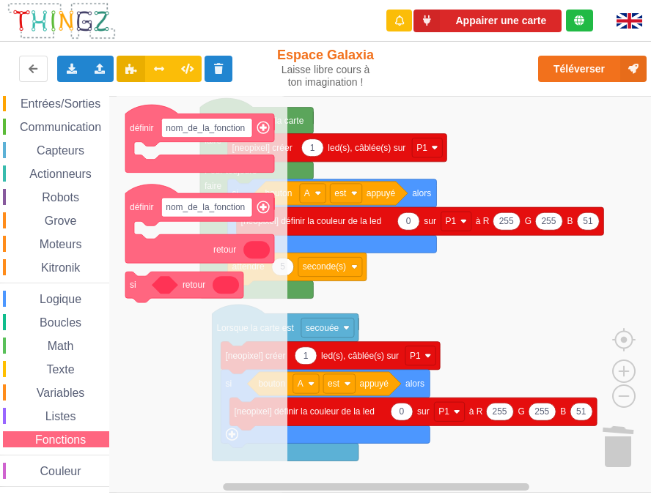
click at [51, 467] on span "Couleur" at bounding box center [60, 471] width 45 height 12
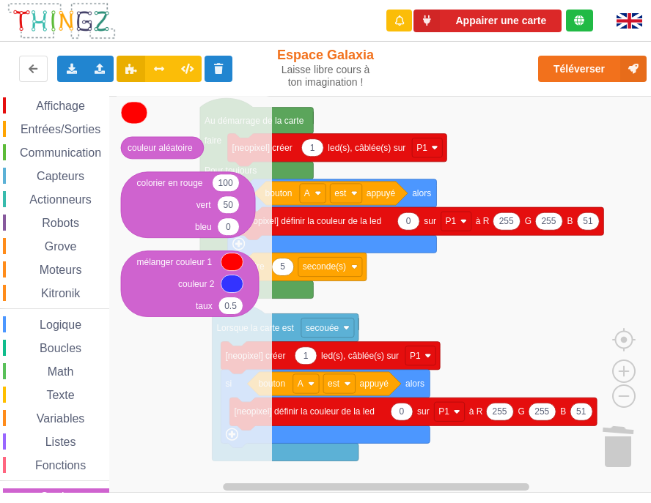
scroll to position [0, 0]
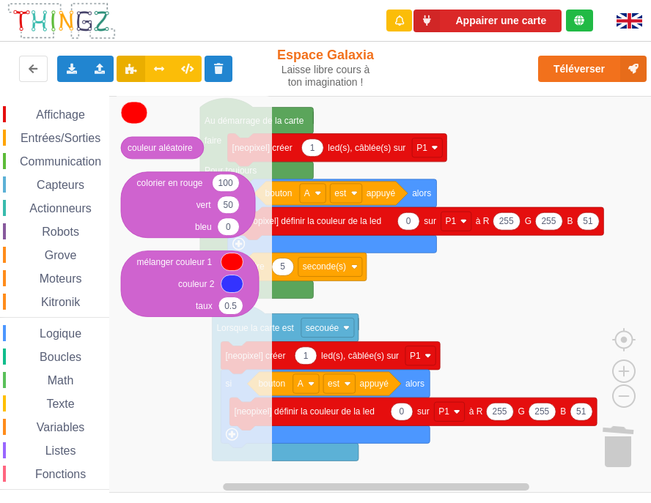
click at [61, 348] on div "Affichage Entrées/Sorties Communication Capteurs Actionneurs Robots Grove Moteu…" at bounding box center [54, 314] width 109 height 416
click at [60, 355] on span "Boucles" at bounding box center [60, 357] width 46 height 12
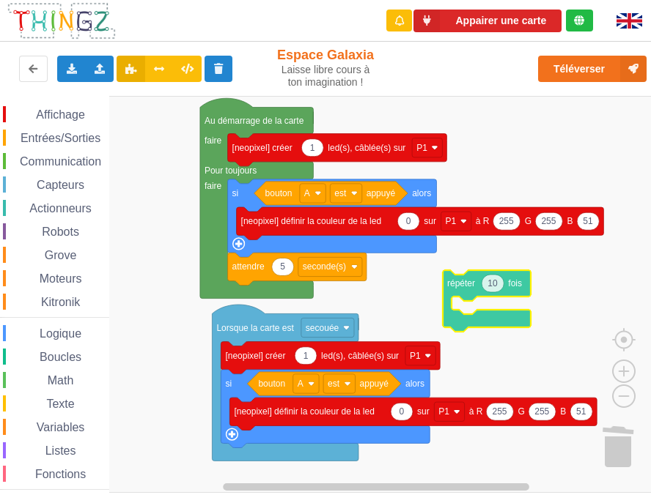
click at [470, 282] on div "Affichage Entrées/Sorties Communication Capteurs Actionneurs Robots Grove Moteu…" at bounding box center [330, 294] width 661 height 397
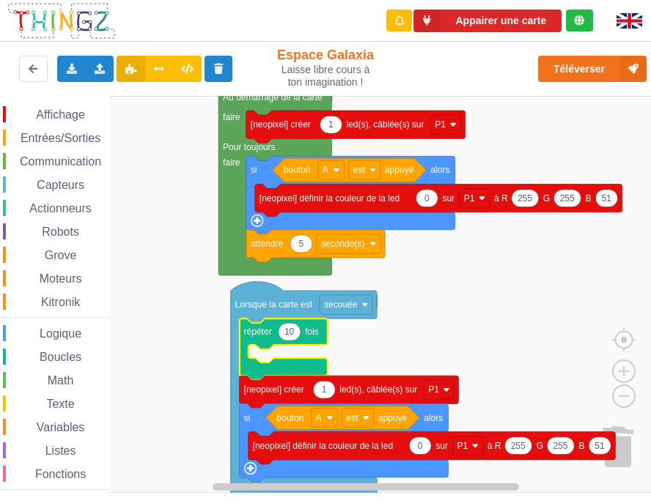
click at [62, 184] on span "Capteurs" at bounding box center [60, 185] width 52 height 12
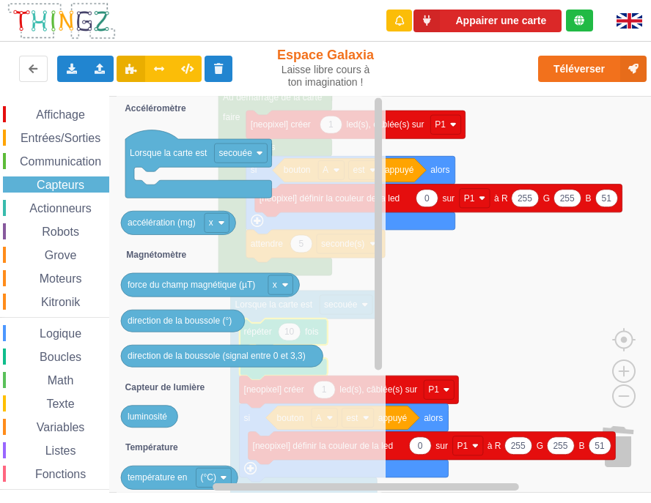
click at [583, 357] on rect "Espace de travail de Blocky" at bounding box center [330, 294] width 661 height 397
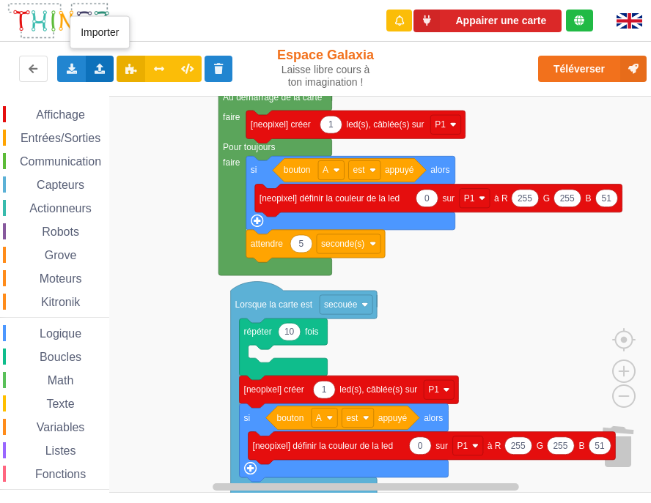
click at [92, 72] on div "Importer un assemblage de blocs Importer du code Python" at bounding box center [100, 69] width 29 height 26
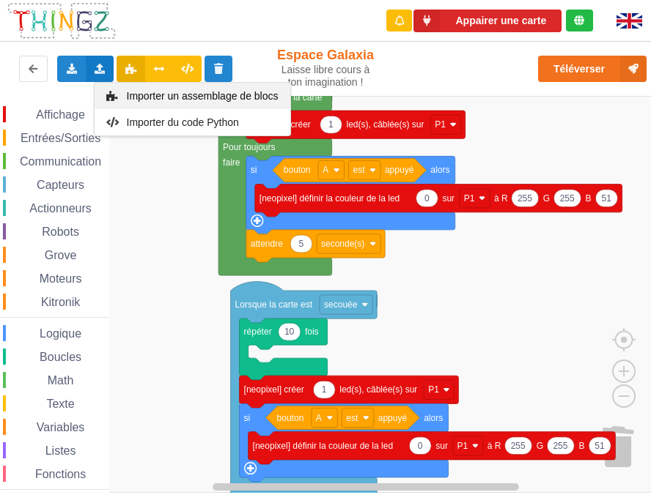
click at [164, 101] on span "Importer un assemblage de blocs" at bounding box center [202, 96] width 152 height 12
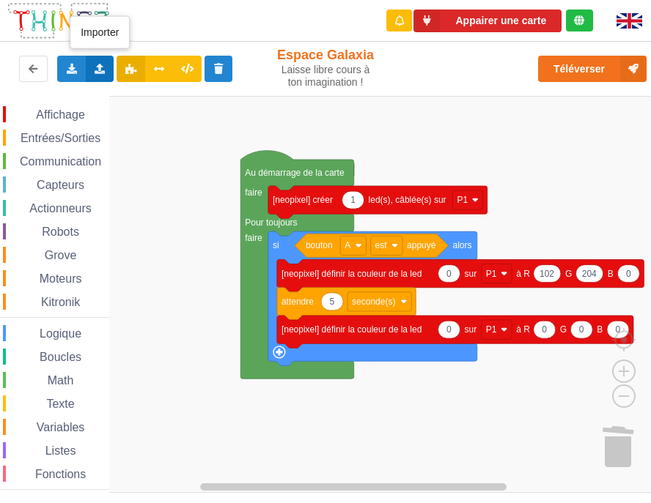
click at [97, 64] on icon at bounding box center [100, 68] width 12 height 9
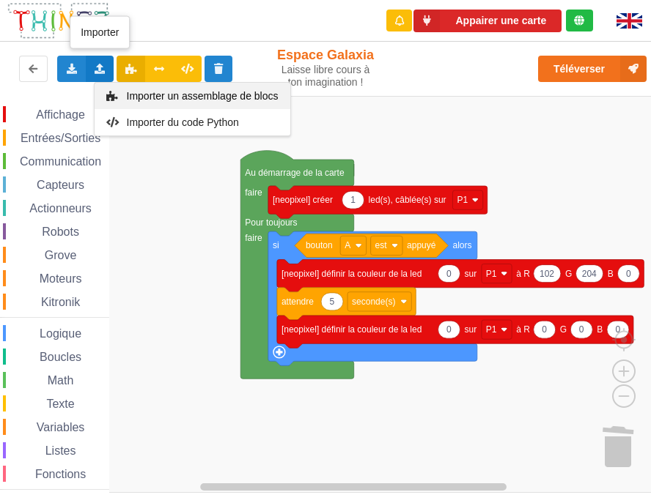
click at [144, 97] on span "Importer un assemblage de blocs" at bounding box center [202, 96] width 152 height 12
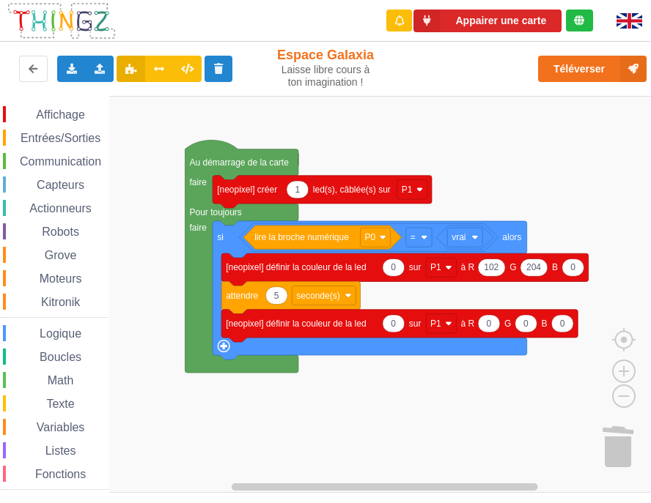
click at [60, 159] on span "Communication" at bounding box center [61, 161] width 86 height 12
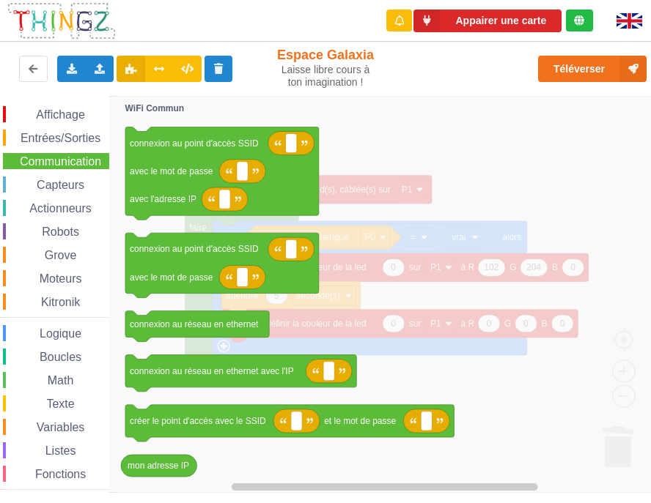
click at [41, 358] on span "Boucles" at bounding box center [60, 357] width 46 height 12
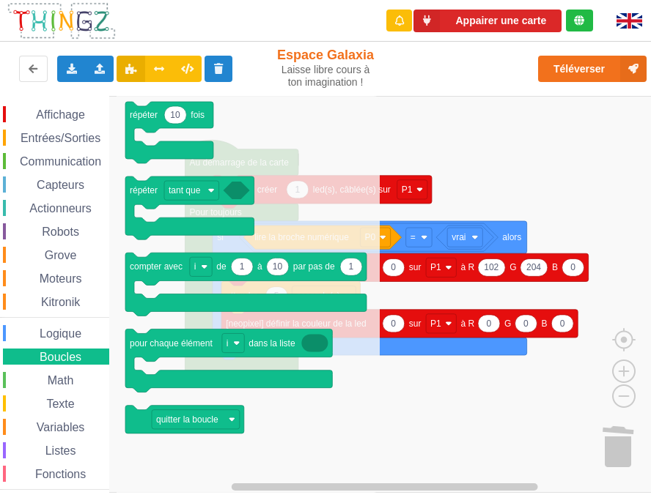
click at [38, 157] on span "Communication" at bounding box center [61, 161] width 86 height 12
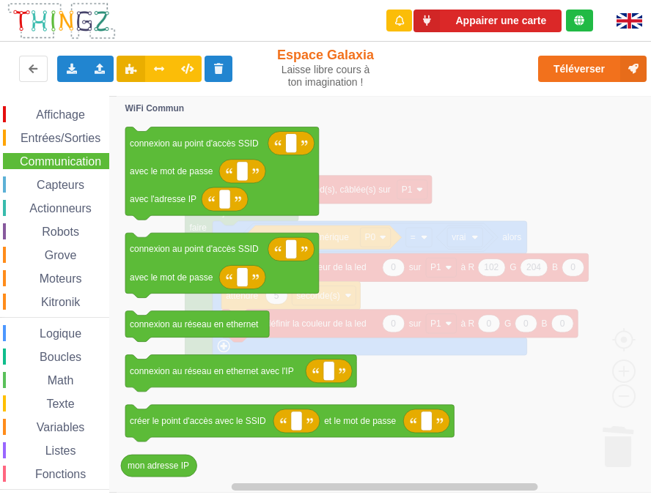
click at [67, 137] on span "Entrées/Sorties" at bounding box center [60, 138] width 84 height 12
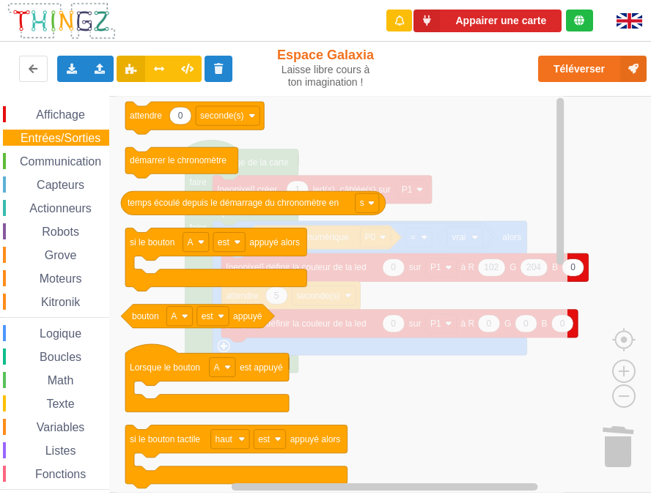
click at [56, 114] on span "Affichage" at bounding box center [60, 114] width 53 height 12
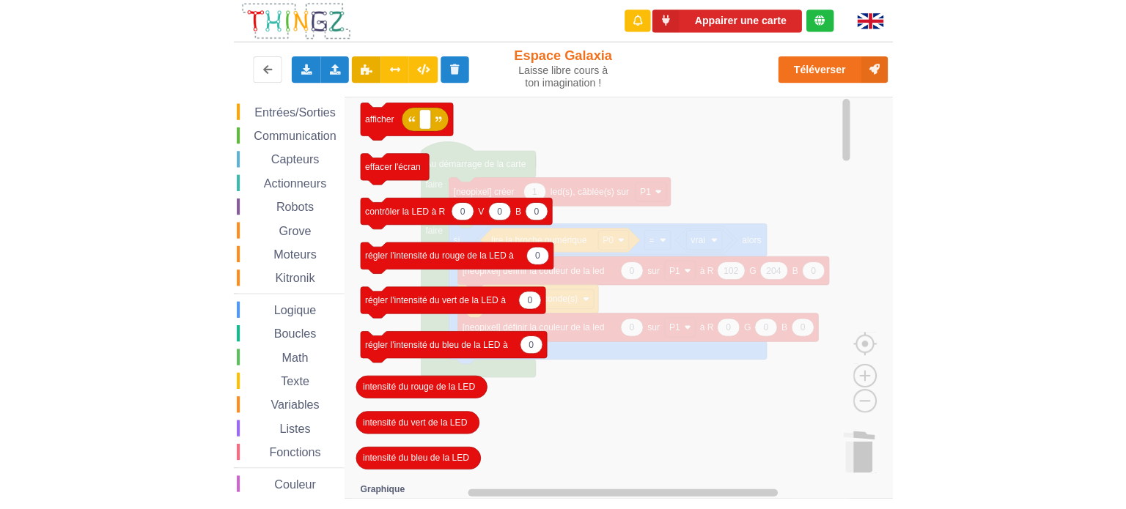
scroll to position [34, 0]
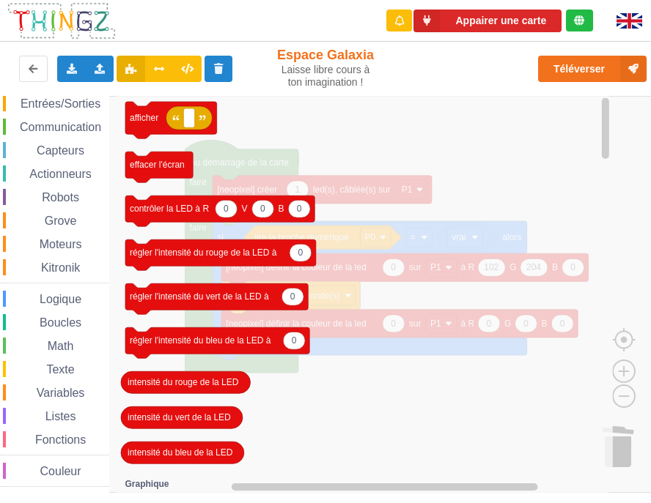
click at [58, 341] on span "Math" at bounding box center [60, 346] width 31 height 12
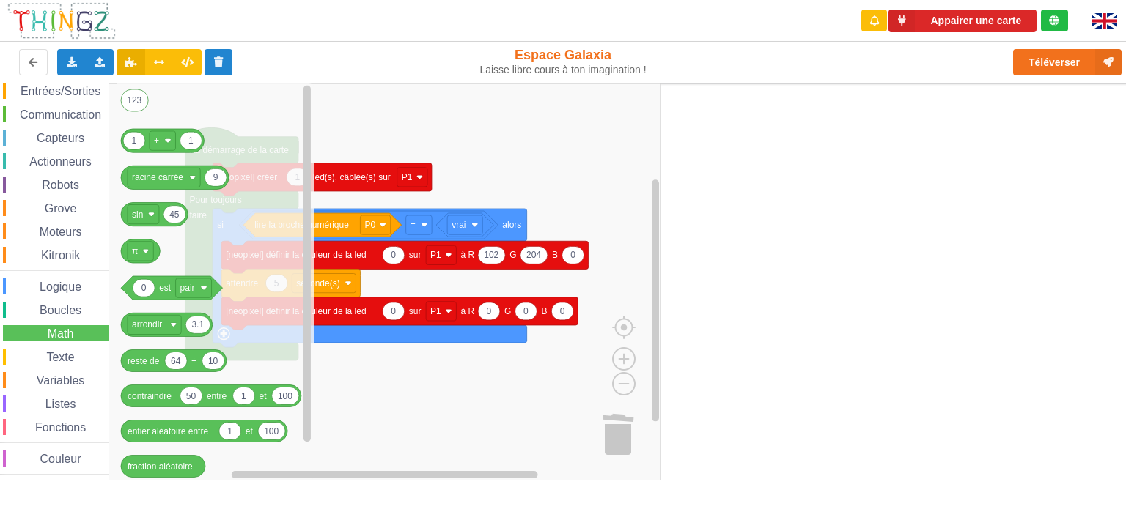
scroll to position [16, 0]
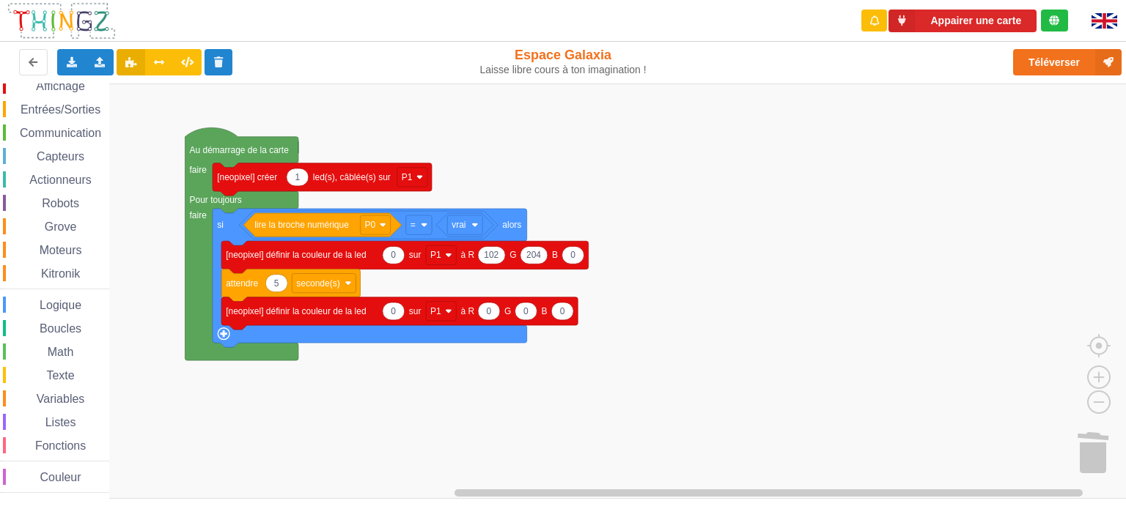
click at [654, 217] on rect "Espace de travail de Blocky" at bounding box center [568, 292] width 1136 height 416
